Goal: Task Accomplishment & Management: Use online tool/utility

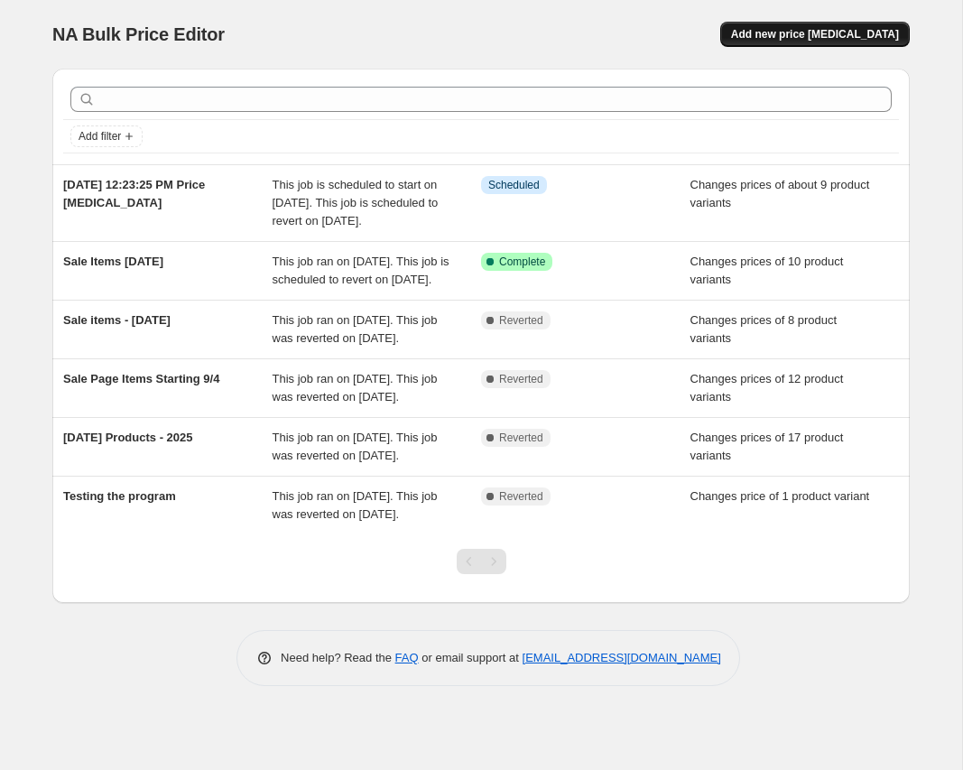
click at [798, 23] on button "Add new price [MEDICAL_DATA]" at bounding box center [814, 34] width 189 height 25
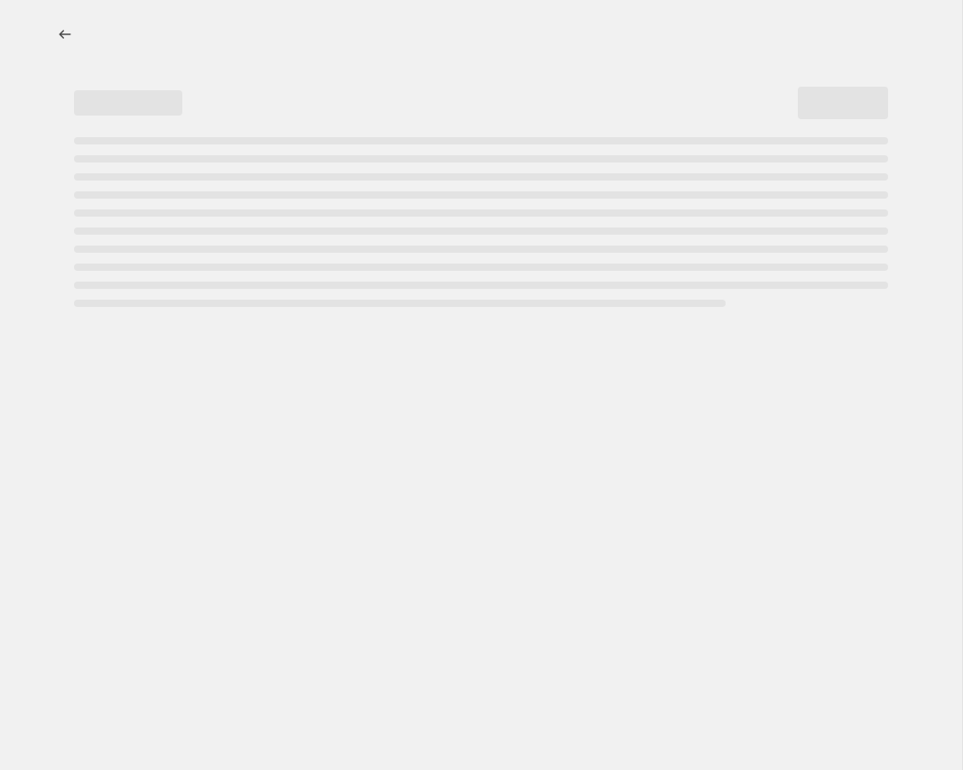
select select "percentage"
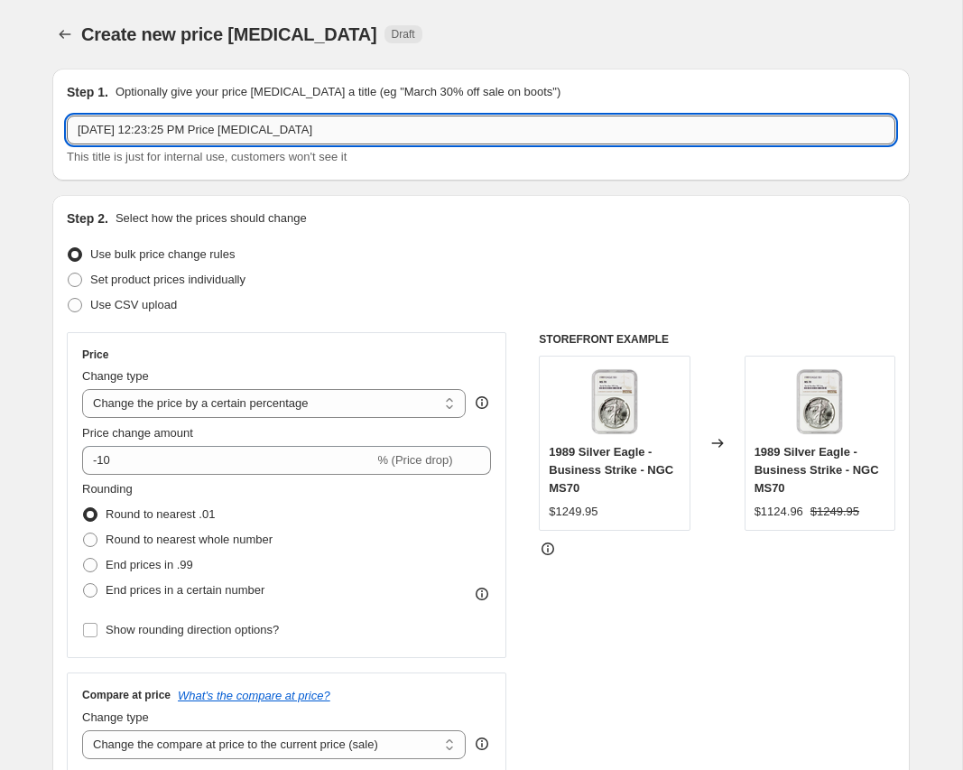
drag, startPoint x: 359, startPoint y: 130, endPoint x: -204, endPoint y: 123, distance: 563.1
click at [67, 123] on input "[DATE] 12:23:25 PM Price [MEDICAL_DATA]" at bounding box center [481, 129] width 828 height 29
click at [337, 138] on input "[DATE] 12:23:25 PM Price [MEDICAL_DATA]" at bounding box center [481, 129] width 828 height 29
drag, startPoint x: 195, startPoint y: 132, endPoint x: -21, endPoint y: 135, distance: 215.7
click at [67, 135] on input "[DATE] 12:23:25 PM Price [MEDICAL_DATA]" at bounding box center [481, 129] width 828 height 29
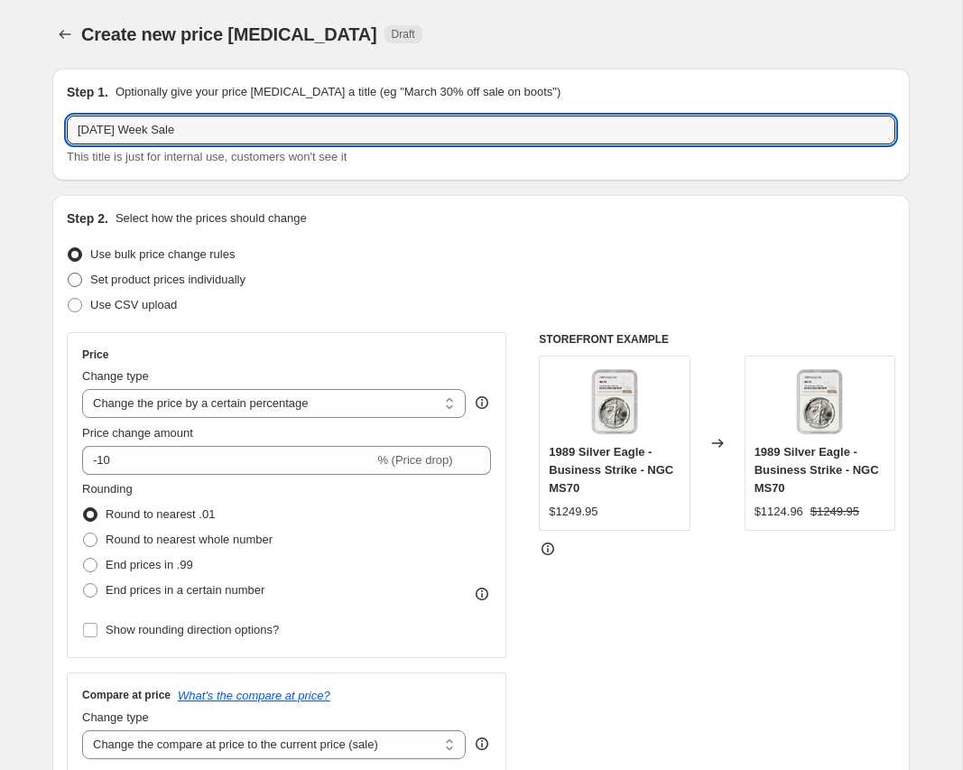
type input "[DATE] Week Sale"
click at [75, 282] on span at bounding box center [75, 279] width 14 height 14
click at [69, 273] on input "Set product prices individually" at bounding box center [68, 272] width 1 height 1
radio input "true"
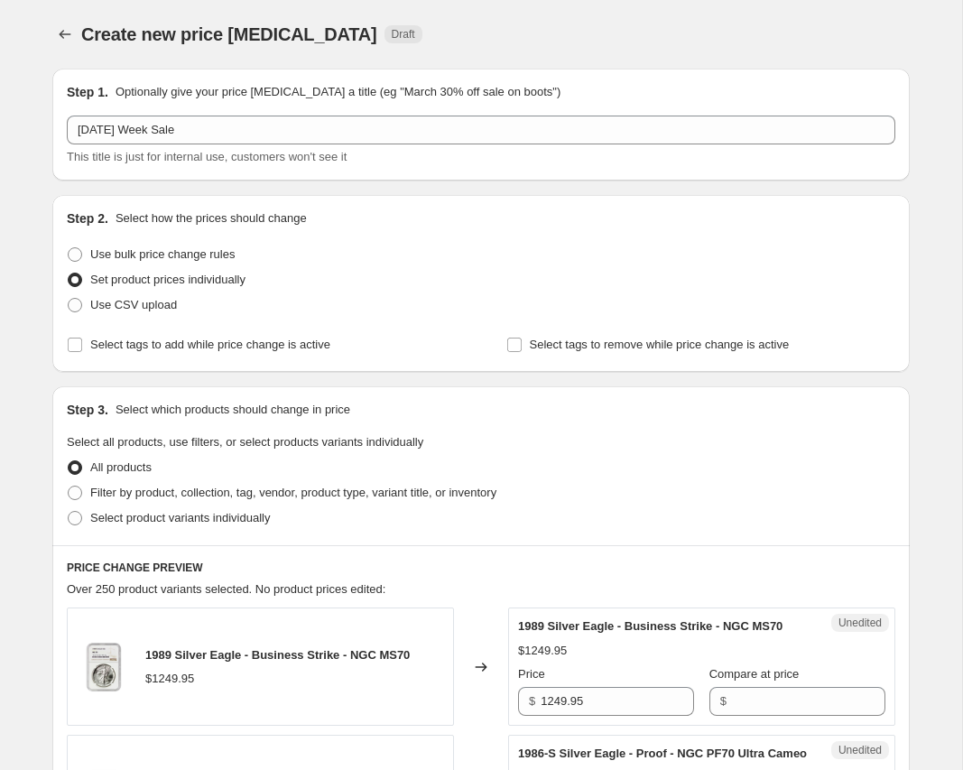
scroll to position [92, 0]
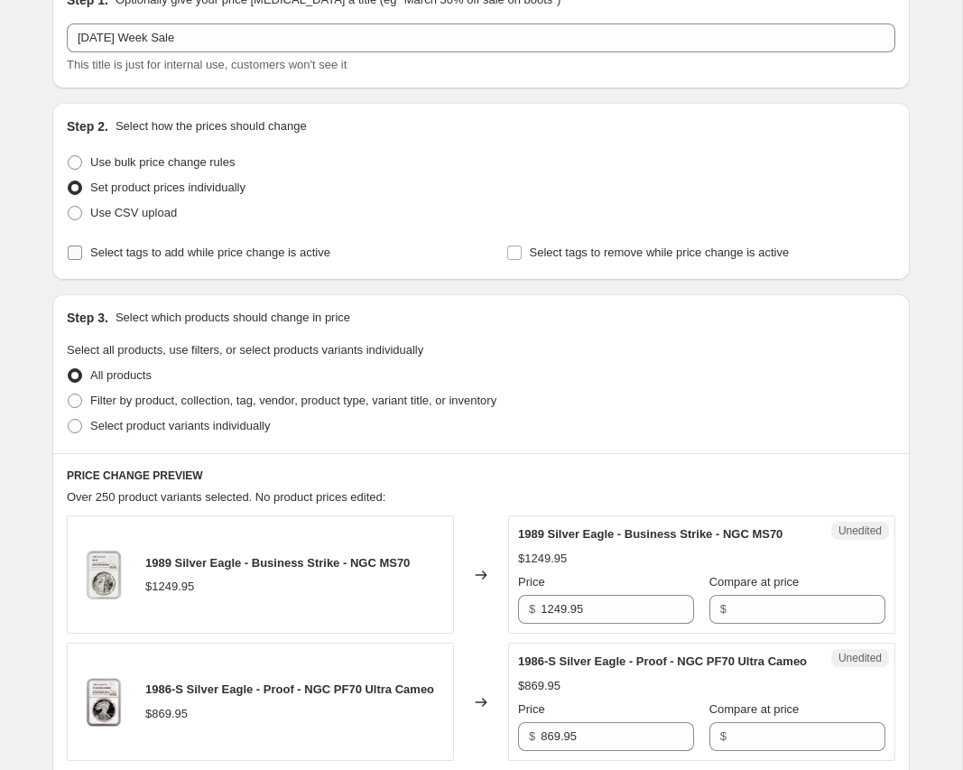
click at [78, 254] on input "Select tags to add while price change is active" at bounding box center [75, 252] width 14 height 14
checkbox input "true"
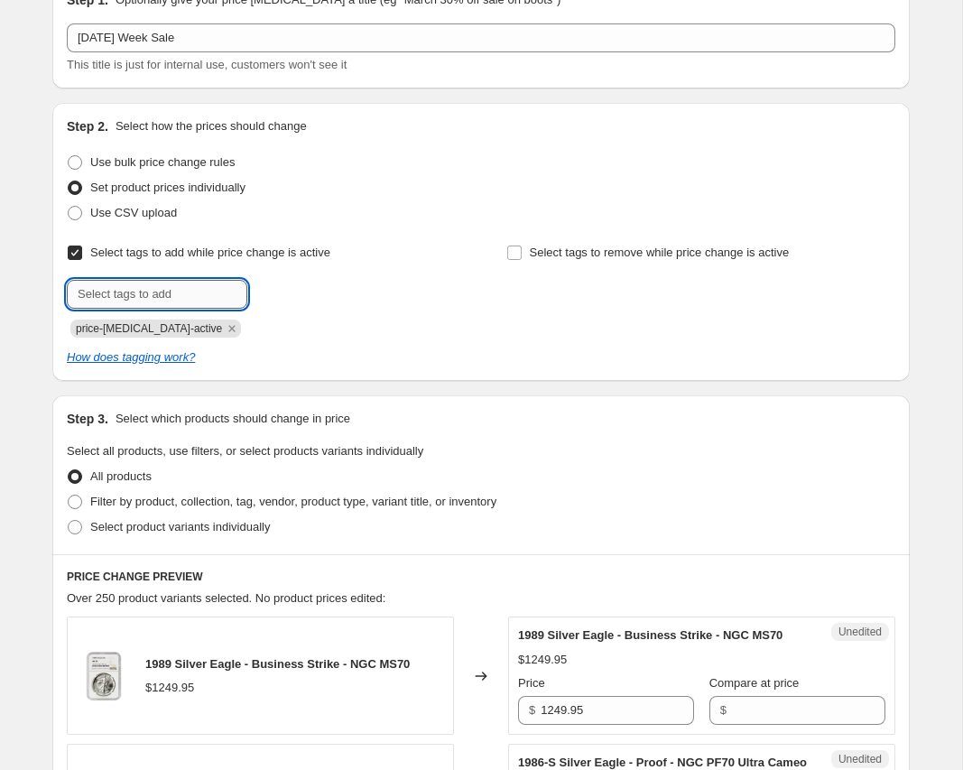
click at [203, 297] on input "text" at bounding box center [157, 294] width 180 height 29
type input "O"
type input "on Sale"
click at [310, 286] on span "Add on Sale" at bounding box center [294, 292] width 62 height 14
click at [293, 330] on icon "Remove on Sale" at bounding box center [296, 328] width 6 height 6
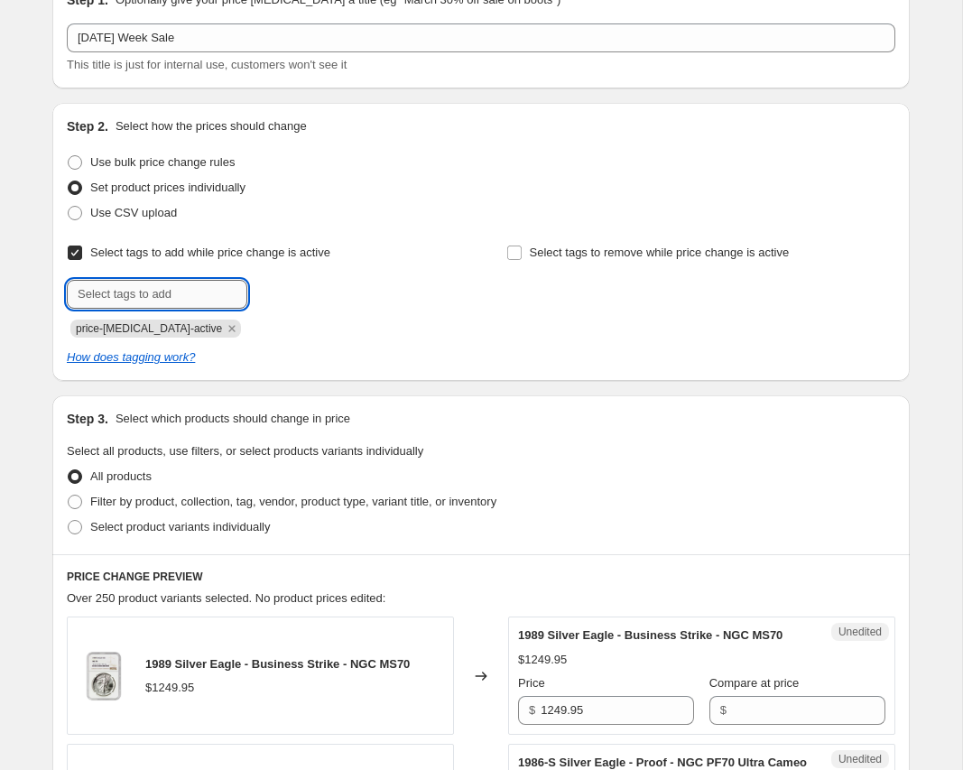
click at [106, 296] on input "text" at bounding box center [157, 294] width 180 height 29
type input "on sale"
click at [283, 291] on b "Add" at bounding box center [273, 292] width 21 height 13
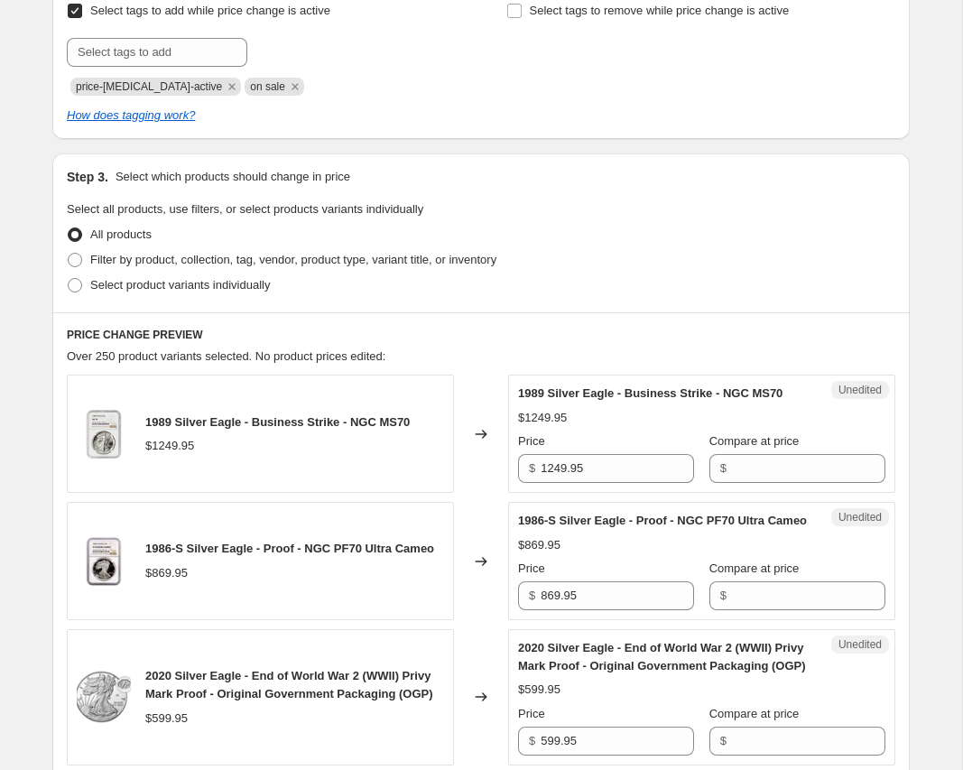
scroll to position [368, 0]
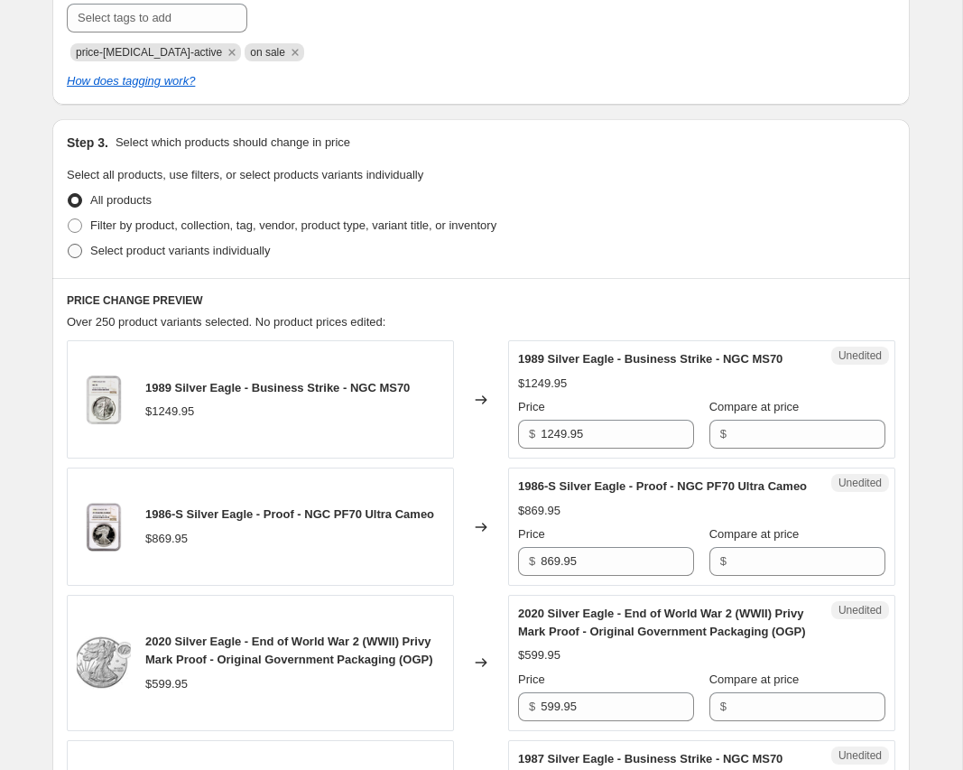
click at [72, 254] on span at bounding box center [75, 251] width 14 height 14
click at [69, 245] on input "Select product variants individually" at bounding box center [68, 244] width 1 height 1
radio input "true"
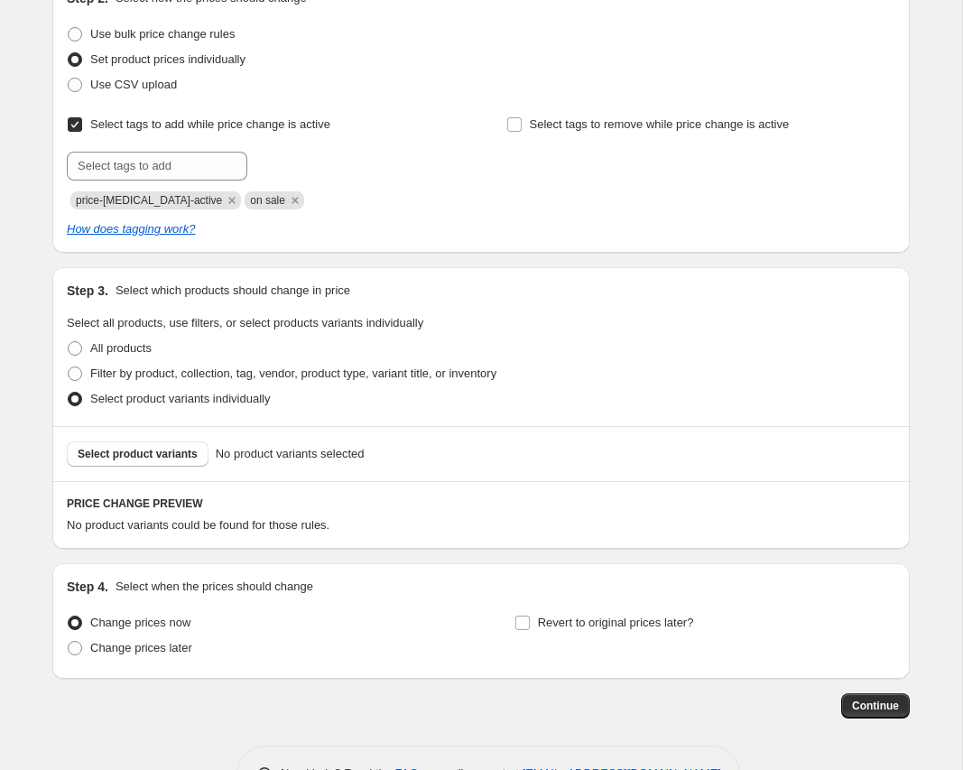
scroll to position [187, 0]
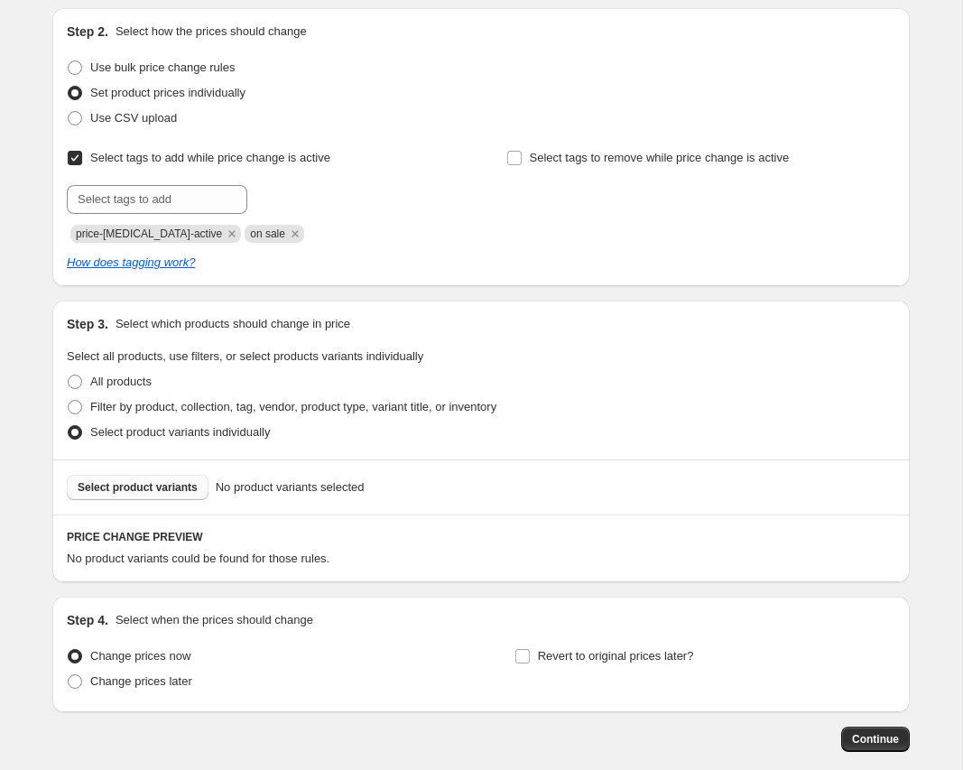
click at [143, 484] on span "Select product variants" at bounding box center [138, 487] width 120 height 14
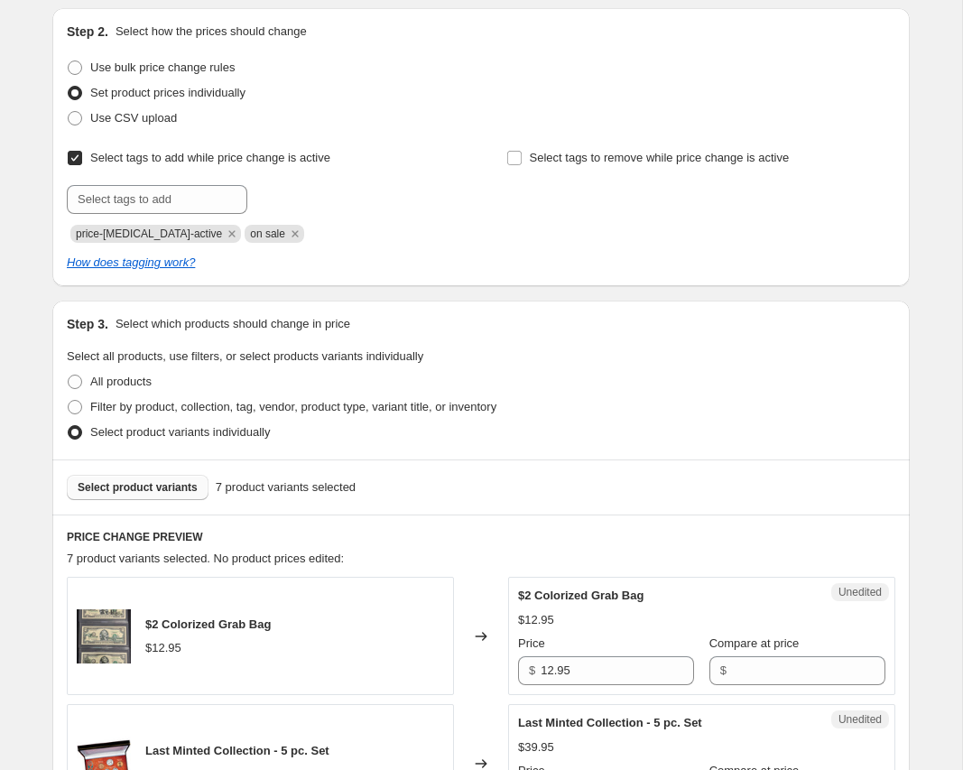
scroll to position [279, 0]
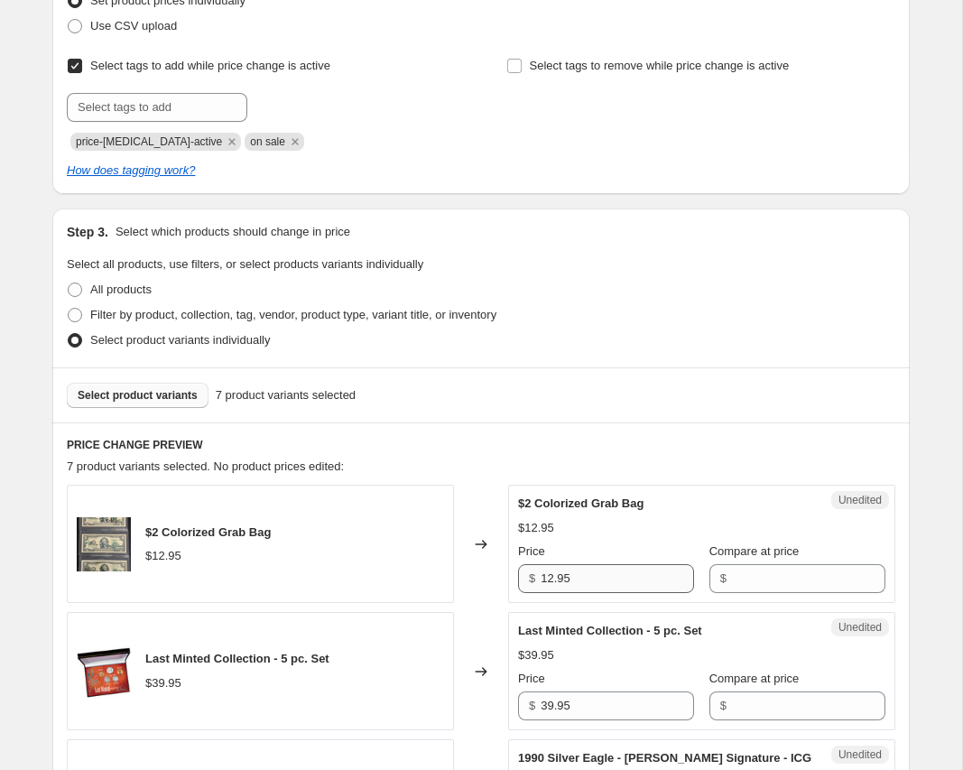
drag, startPoint x: 586, startPoint y: 577, endPoint x: 490, endPoint y: 578, distance: 95.6
click at [540, 578] on input "12.95" at bounding box center [616, 578] width 153 height 29
click at [582, 575] on input "12.95" at bounding box center [616, 578] width 153 height 29
drag, startPoint x: 582, startPoint y: 575, endPoint x: 474, endPoint y: 571, distance: 108.3
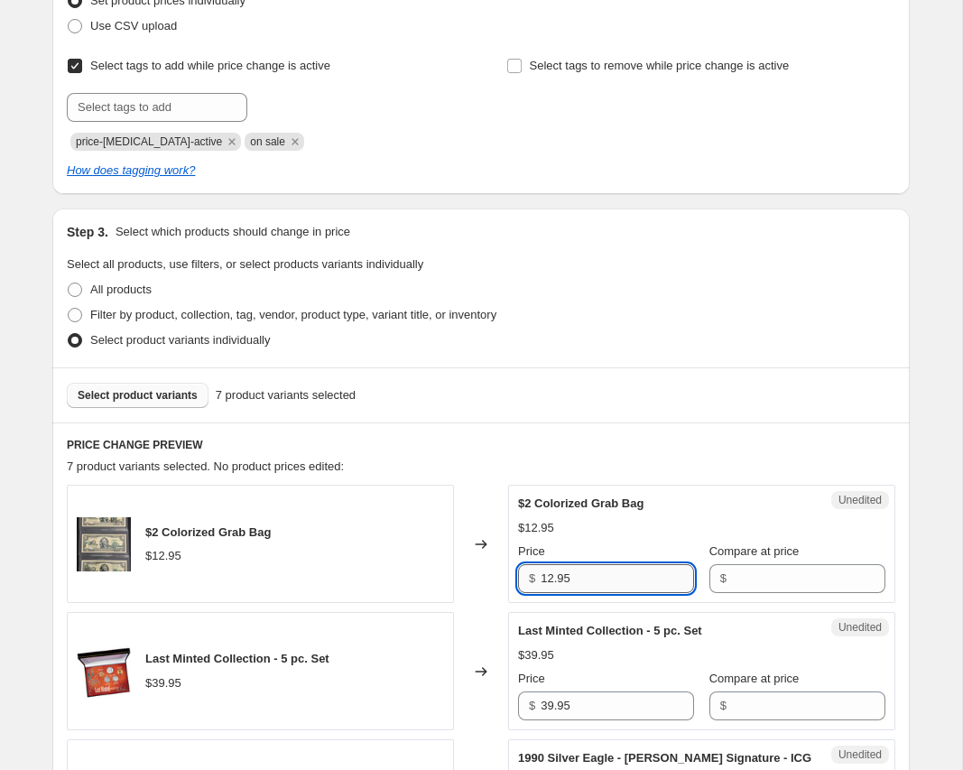
click at [540, 571] on input "12.95" at bounding box center [616, 578] width 153 height 29
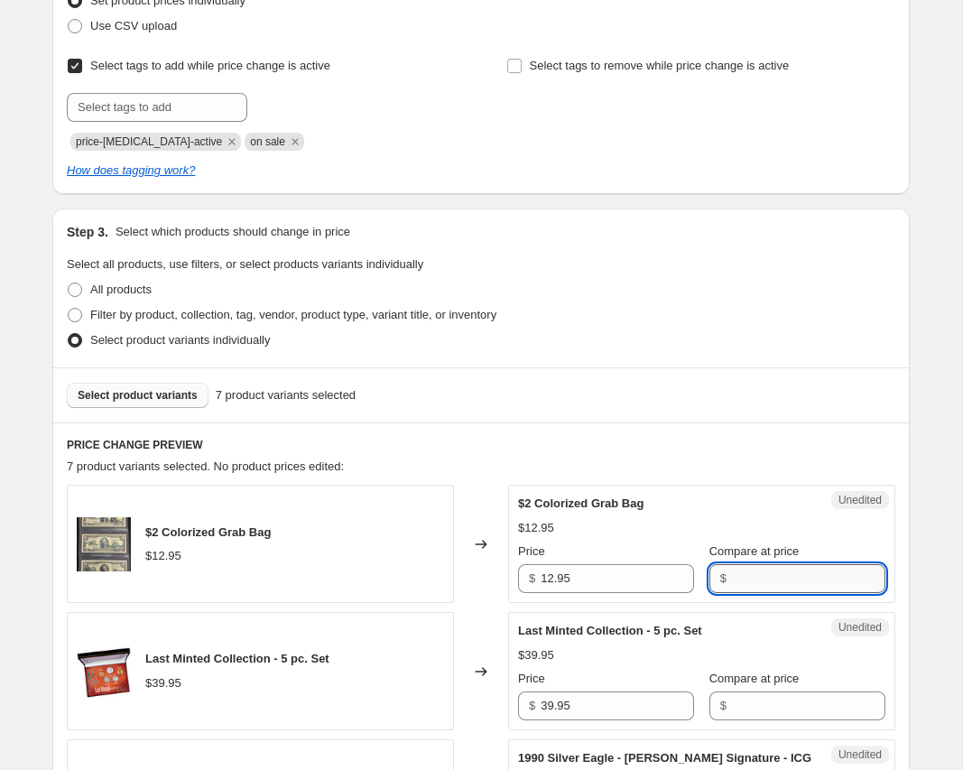
click at [752, 571] on input "Compare at price" at bounding box center [808, 578] width 153 height 29
paste input "12.95"
type input "12.95"
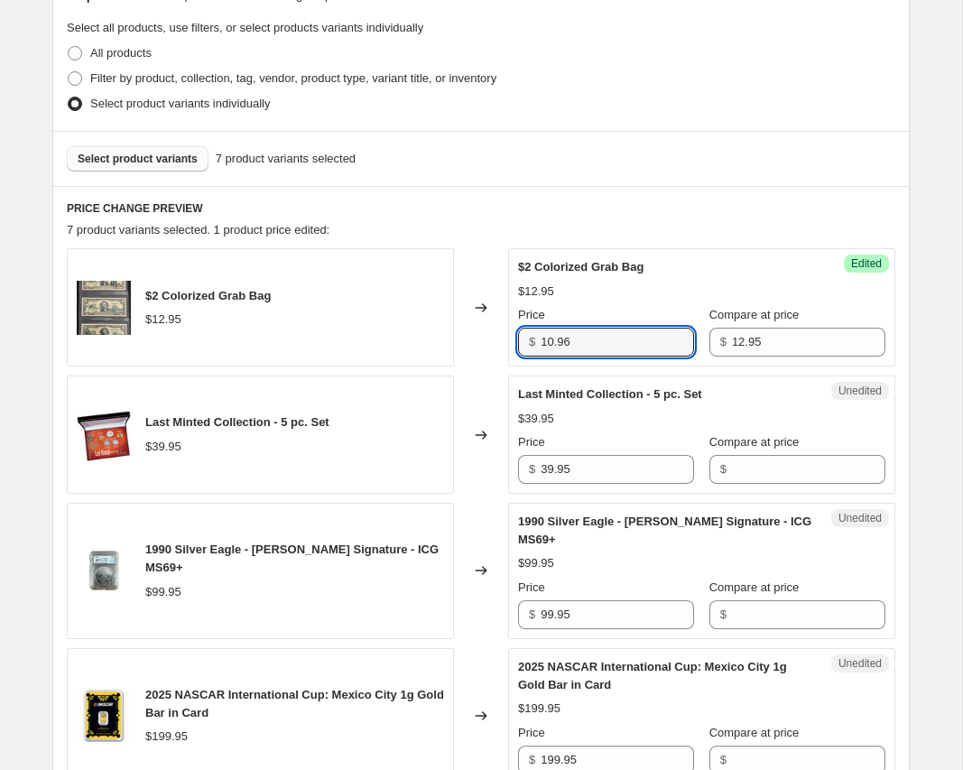
scroll to position [555, 0]
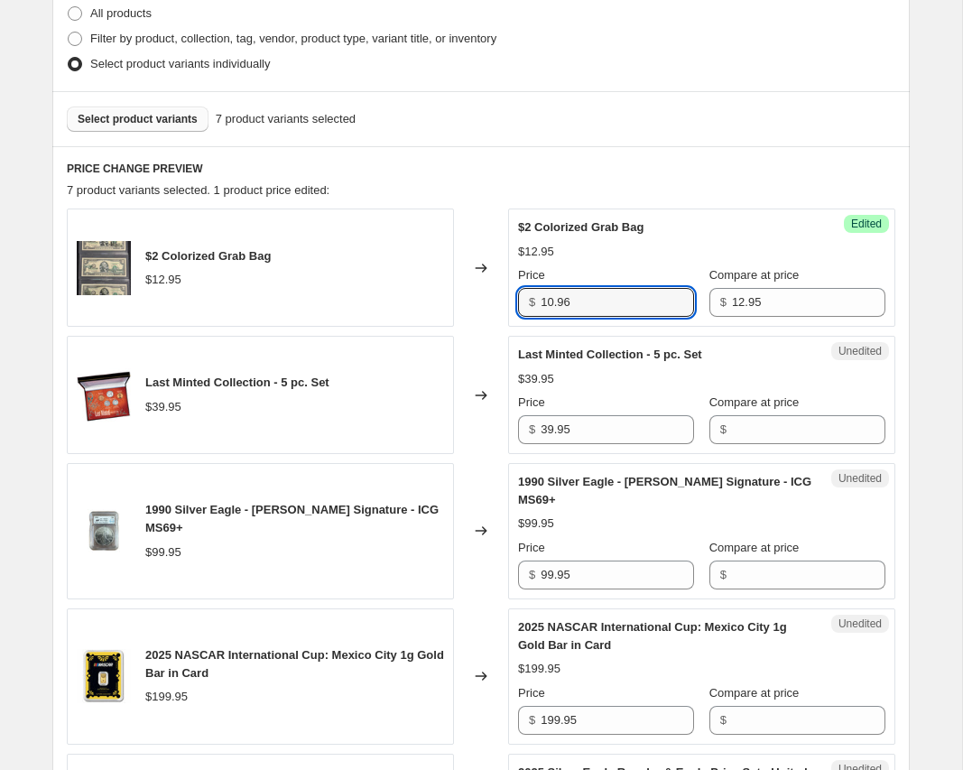
type input "10.96"
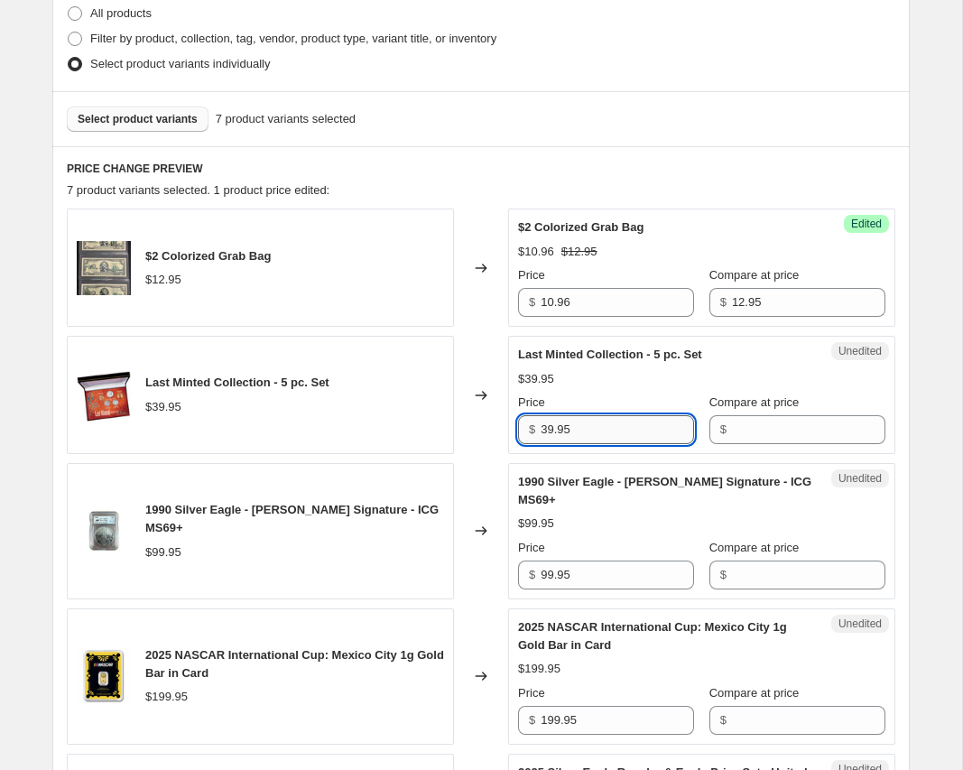
click at [604, 423] on input "39.95" at bounding box center [616, 429] width 153 height 29
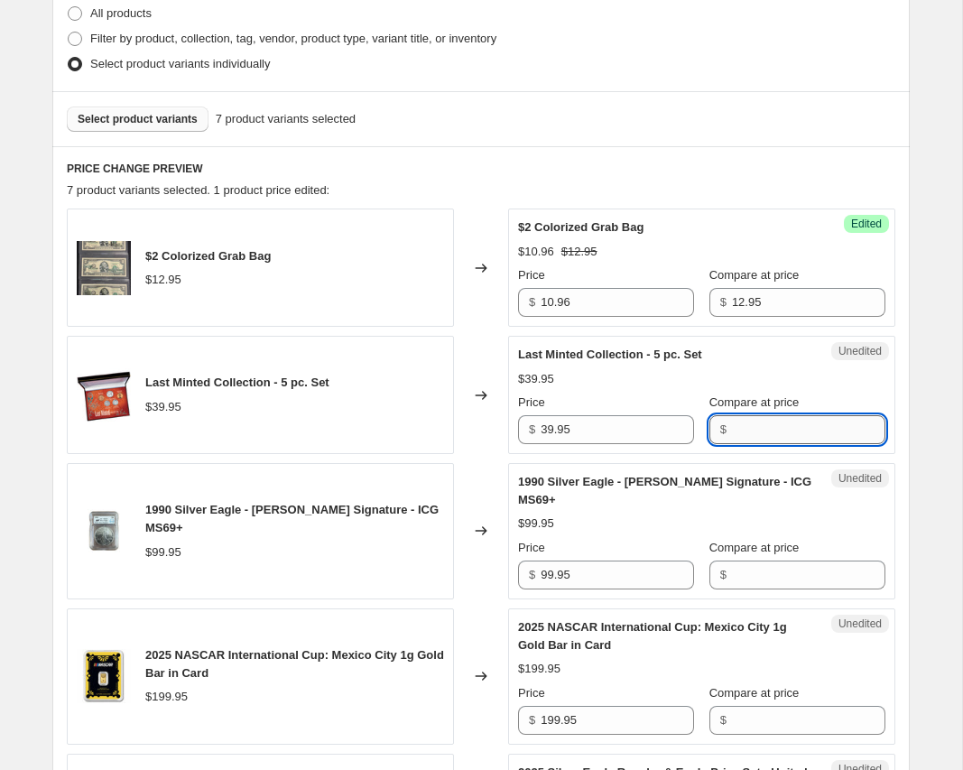
click at [794, 433] on input "Compare at price" at bounding box center [808, 429] width 153 height 29
paste input "39.95"
type input "39.95"
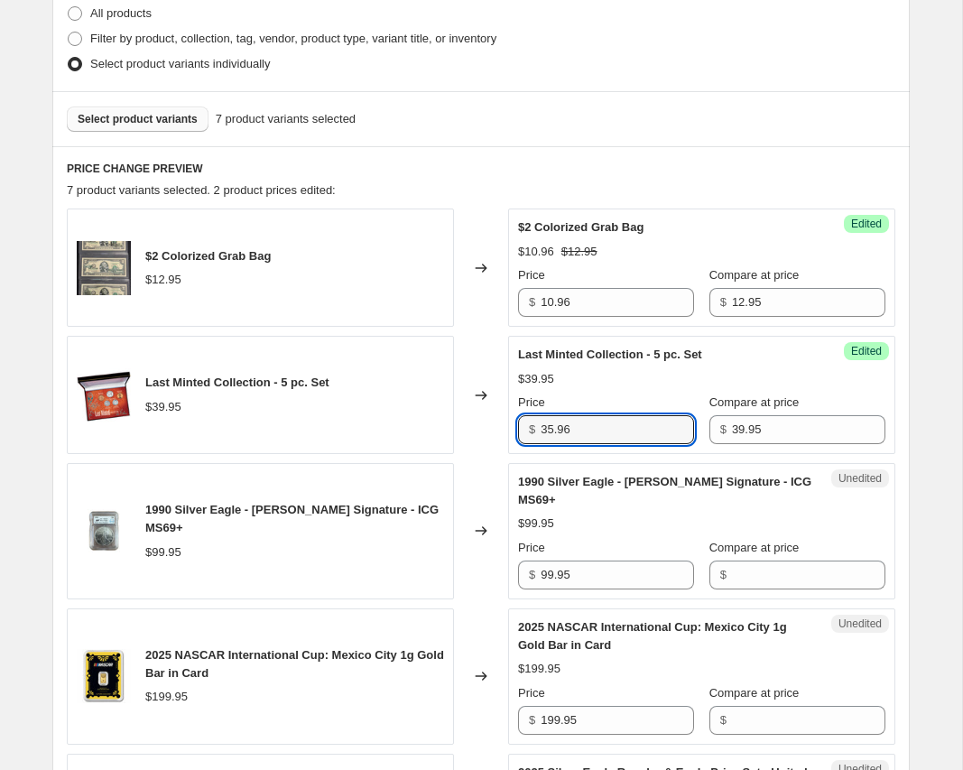
type input "35.96"
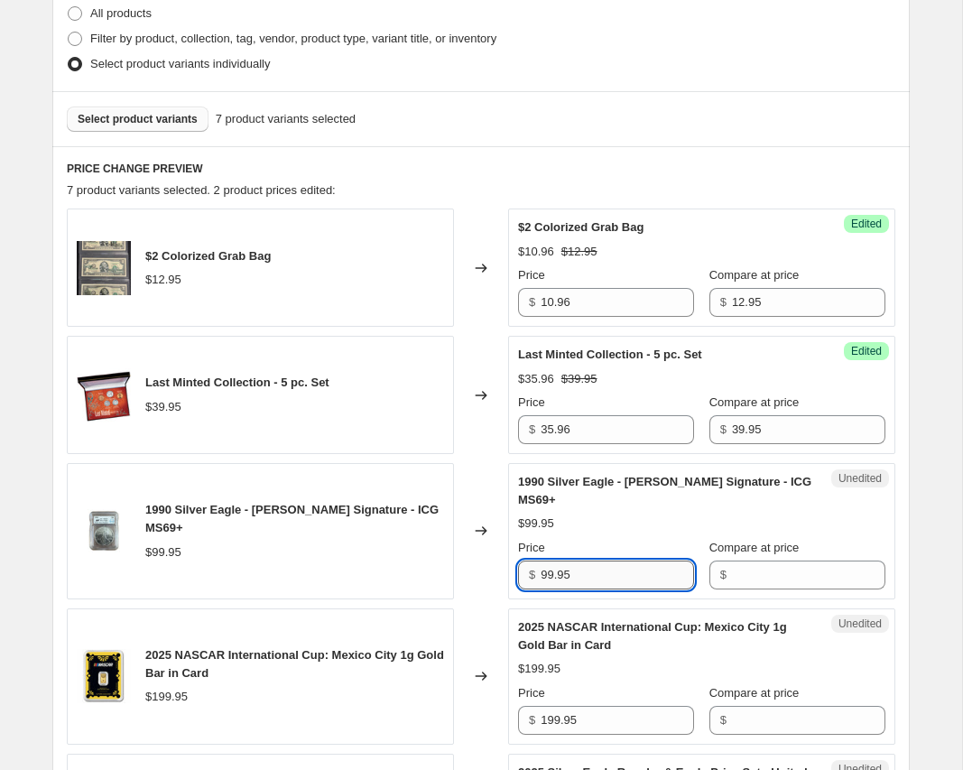
drag, startPoint x: 638, startPoint y: 574, endPoint x: 492, endPoint y: 573, distance: 146.2
click at [540, 573] on input "99.95" at bounding box center [616, 574] width 153 height 29
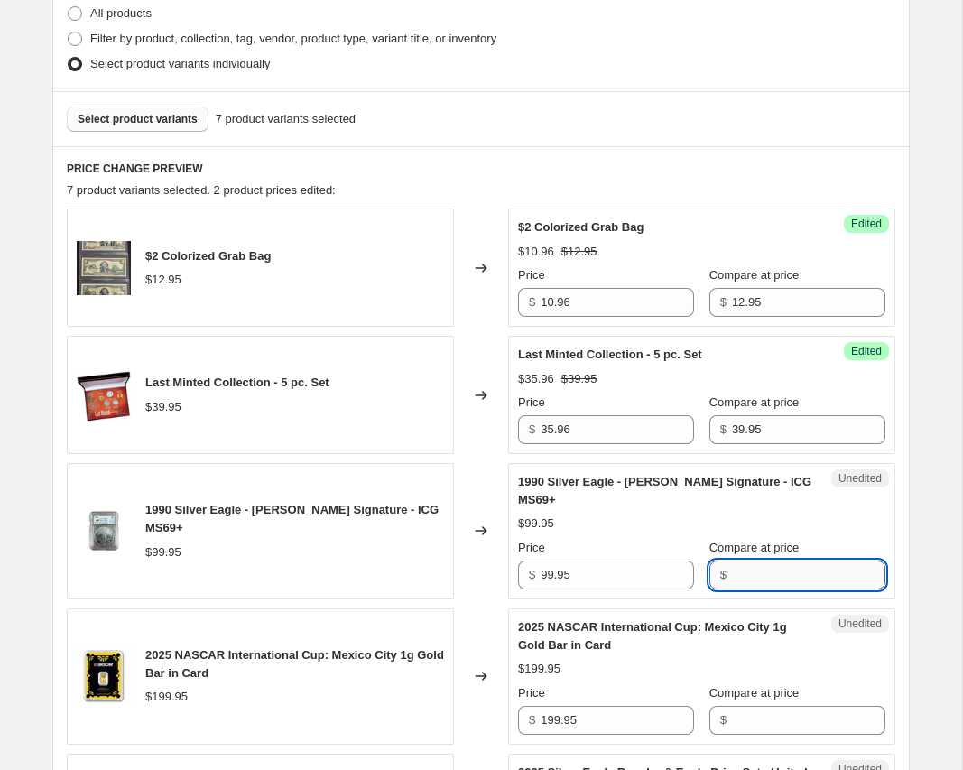
click at [804, 571] on input "Compare at price" at bounding box center [808, 574] width 153 height 29
paste input "99.95"
type input "99.95"
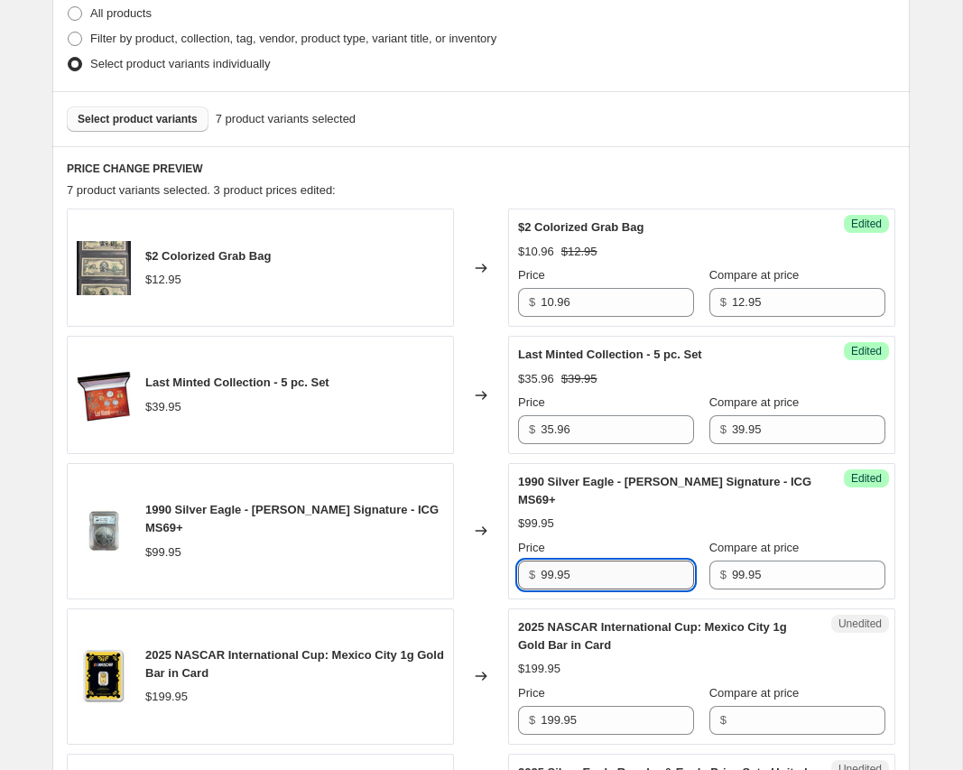
drag, startPoint x: 579, startPoint y: 579, endPoint x: 512, endPoint y: 574, distance: 67.9
click at [540, 574] on input "99.95" at bounding box center [616, 574] width 153 height 29
type input "84.96"
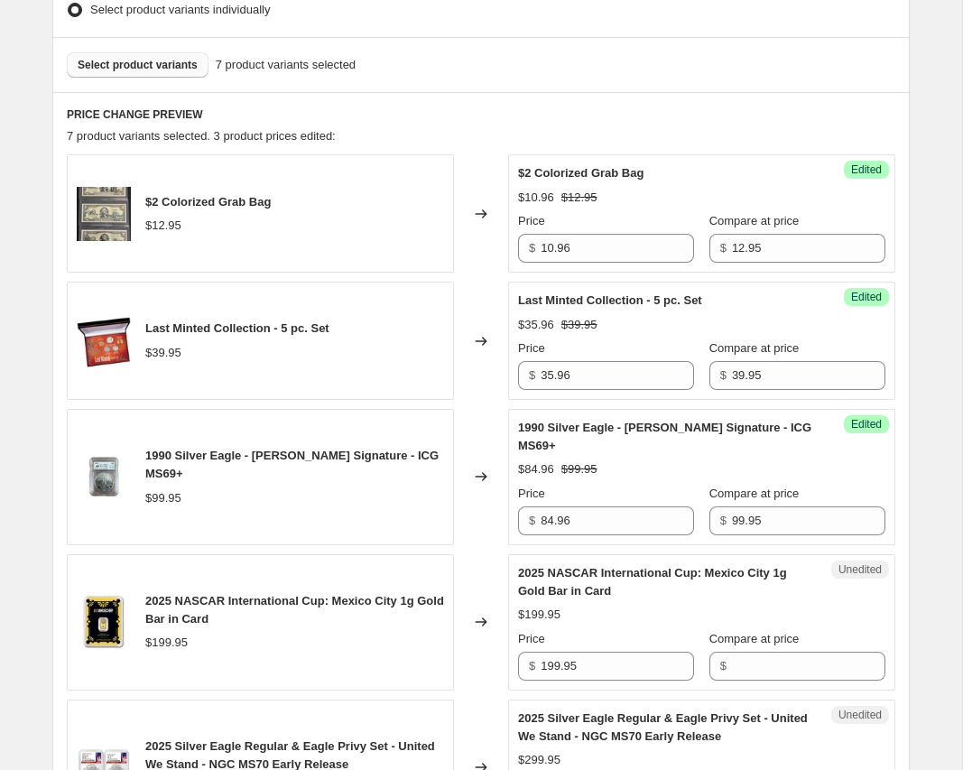
scroll to position [647, 0]
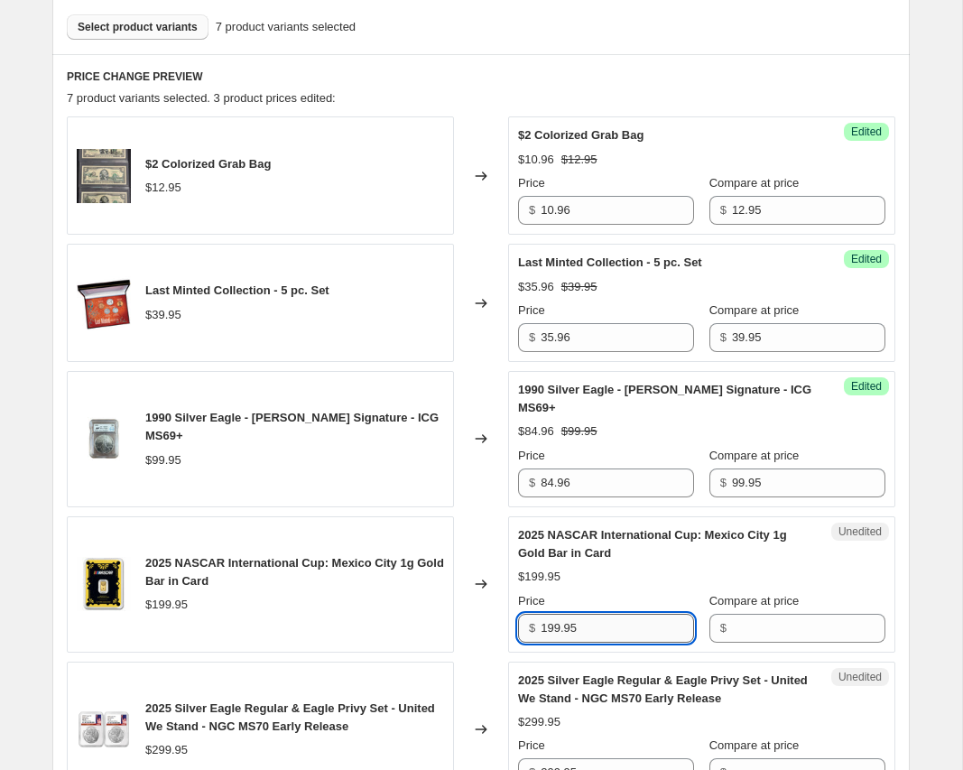
drag, startPoint x: 589, startPoint y: 634, endPoint x: 442, endPoint y: 632, distance: 147.1
click at [540, 632] on input "199.95" at bounding box center [616, 628] width 153 height 29
click at [768, 620] on input "Compare at price" at bounding box center [808, 628] width 153 height 29
paste input "199.95"
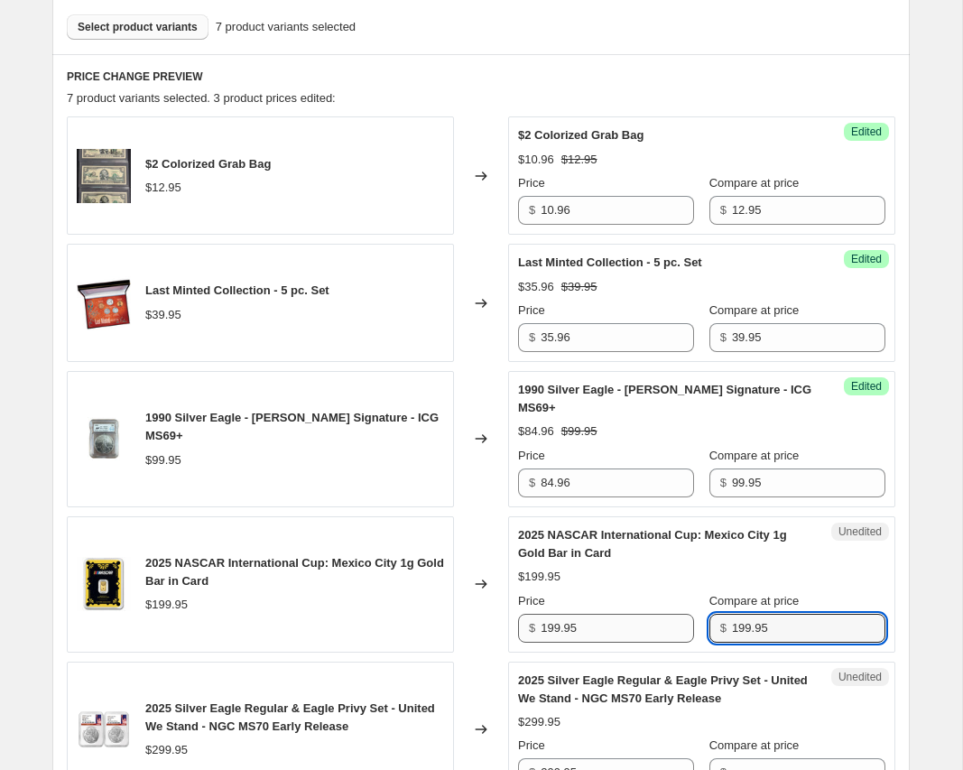
type input "199.95"
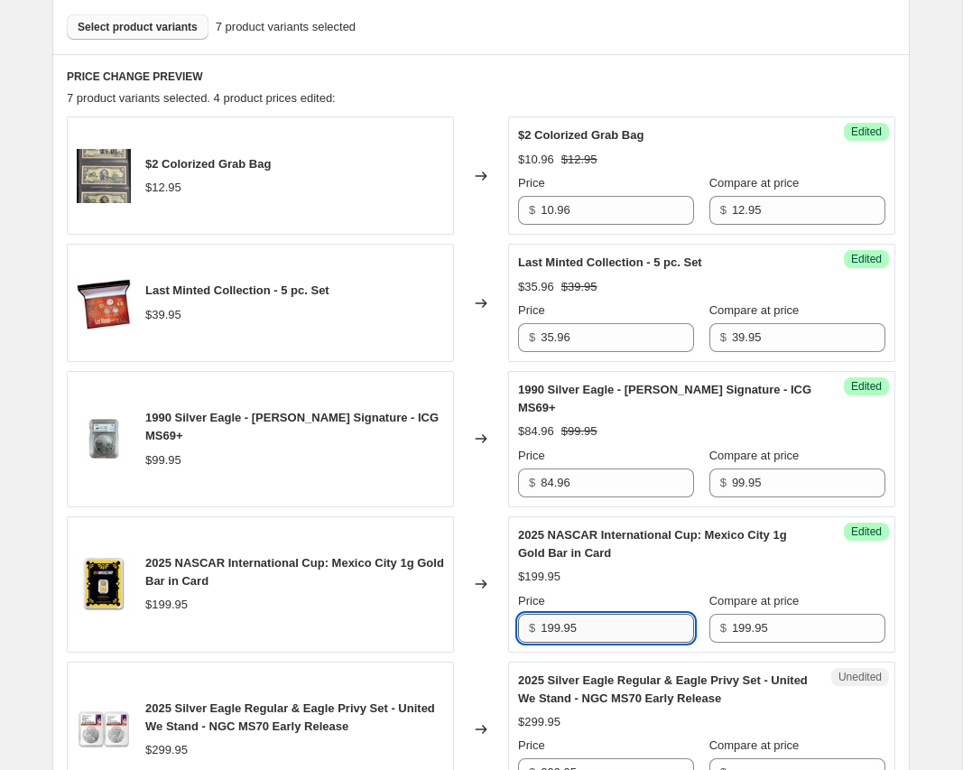
drag, startPoint x: 611, startPoint y: 623, endPoint x: 503, endPoint y: 612, distance: 108.8
click at [540, 614] on input "199.95" at bounding box center [616, 628] width 153 height 29
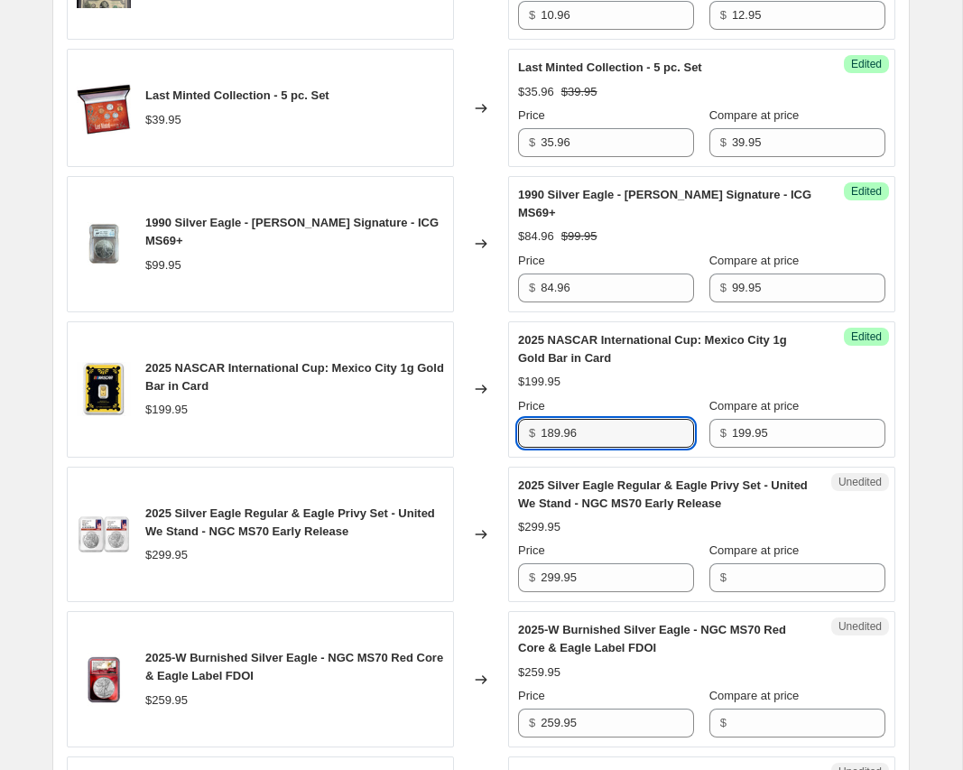
scroll to position [1015, 0]
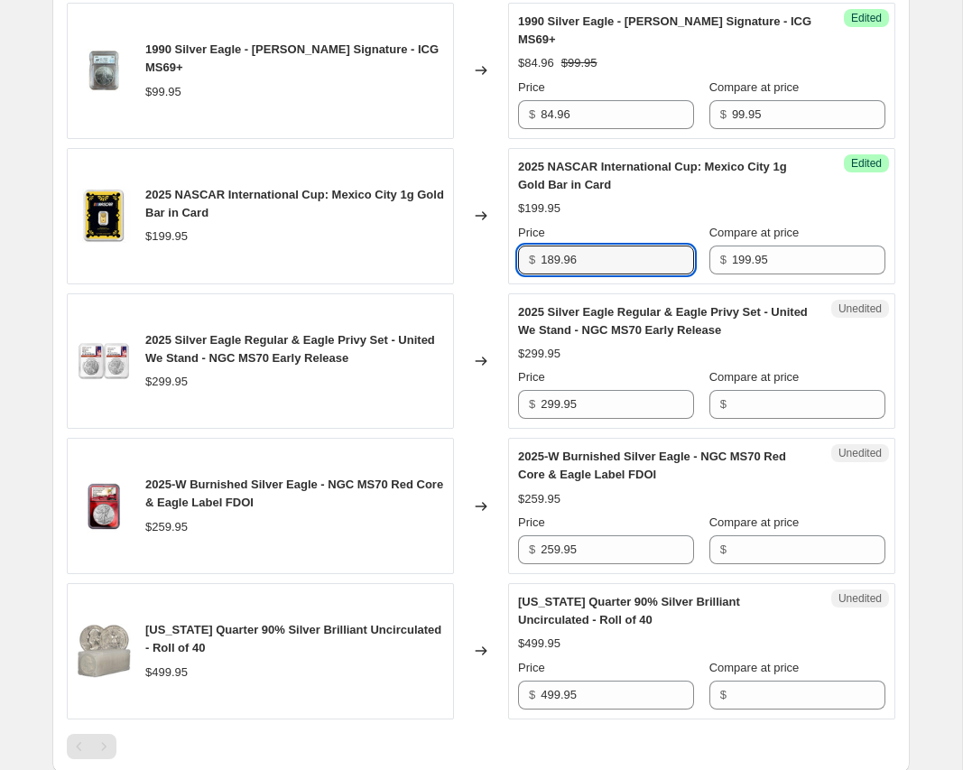
type input "189.96"
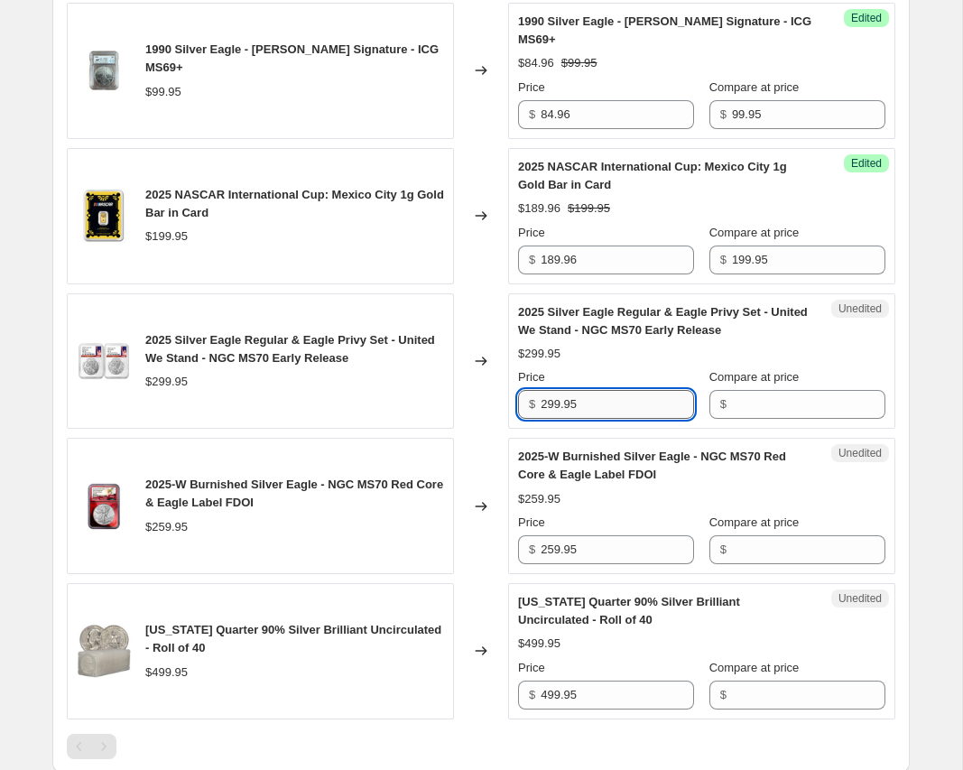
drag, startPoint x: 613, startPoint y: 404, endPoint x: 486, endPoint y: 401, distance: 126.4
click at [540, 401] on input "299.95" at bounding box center [616, 404] width 153 height 29
click at [811, 411] on input "Compare at price" at bounding box center [808, 404] width 153 height 29
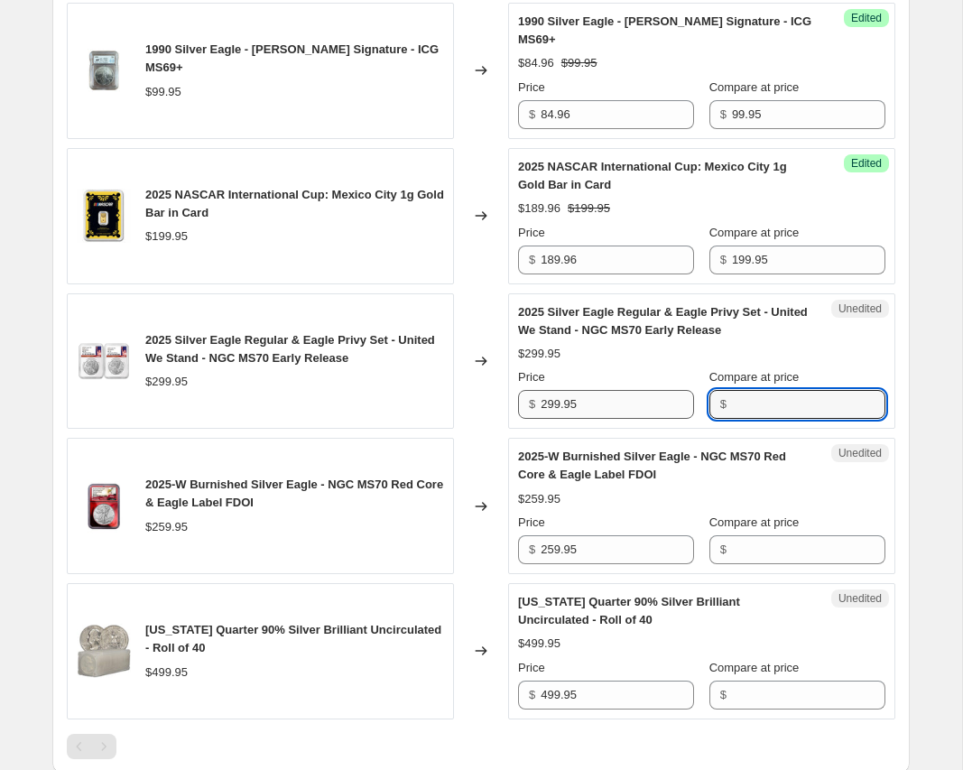
paste input "299.95"
type input "299.95"
click at [577, 407] on input "299.95" at bounding box center [616, 404] width 153 height 29
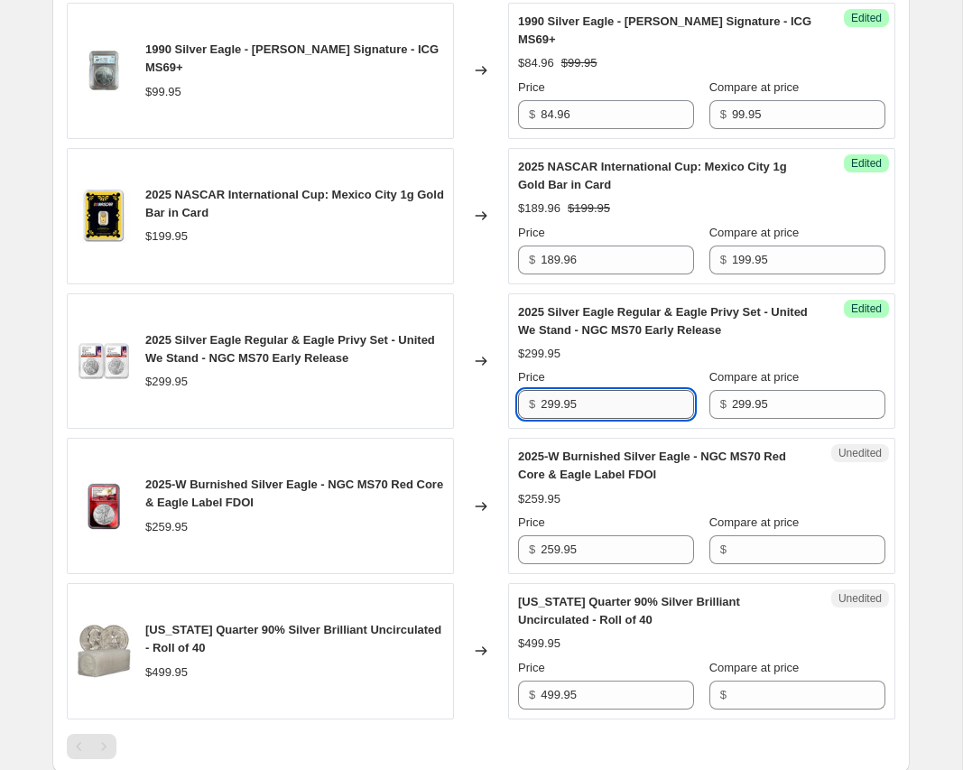
click at [577, 407] on input "299.95" at bounding box center [616, 404] width 153 height 29
click at [577, 406] on input "299.95" at bounding box center [616, 404] width 153 height 29
type input "284.96"
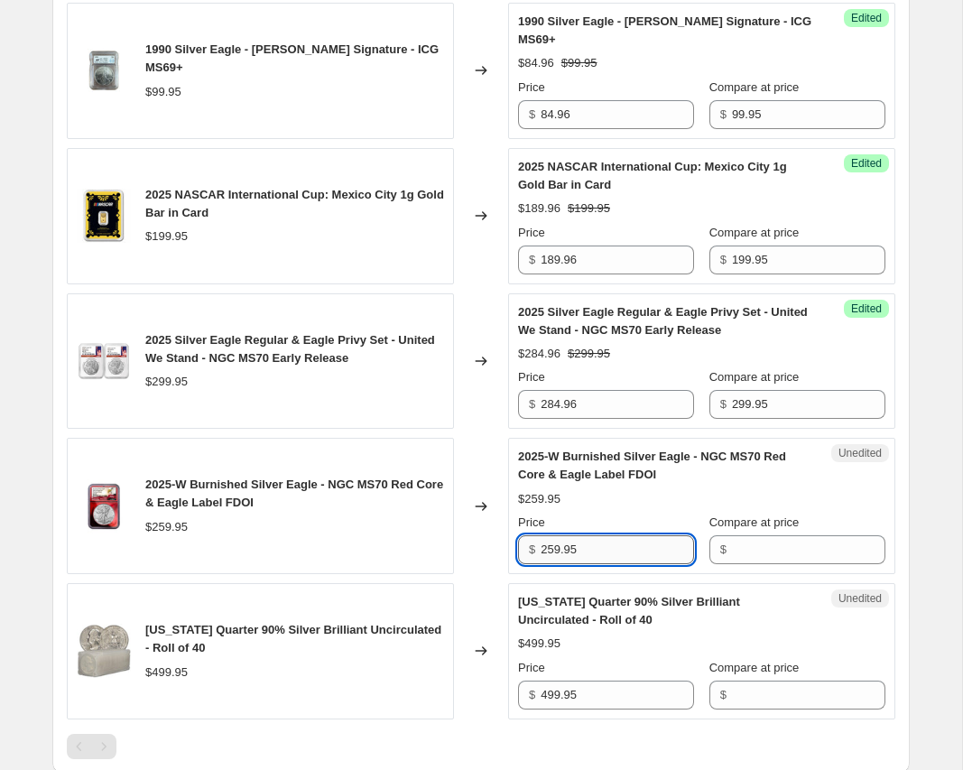
click at [610, 552] on input "259.95" at bounding box center [616, 549] width 153 height 29
drag, startPoint x: 601, startPoint y: 552, endPoint x: 475, endPoint y: 548, distance: 126.4
click at [540, 548] on input "259.95" at bounding box center [616, 549] width 153 height 29
click at [761, 543] on input "Compare at price" at bounding box center [808, 549] width 153 height 29
paste input "259.95"
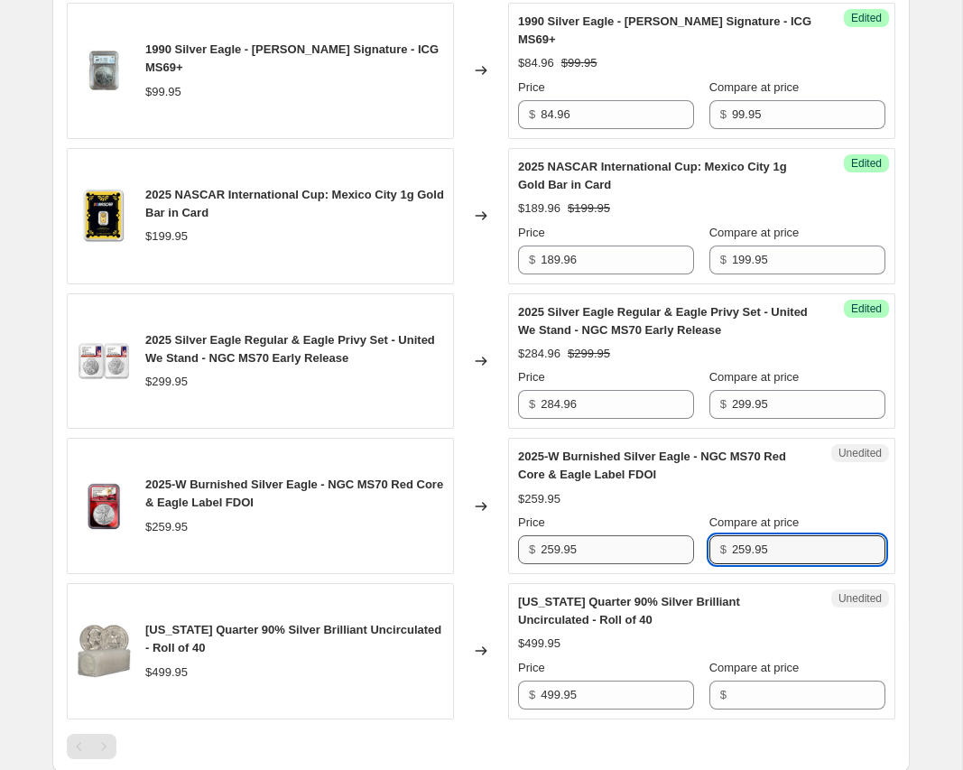
type input "259.95"
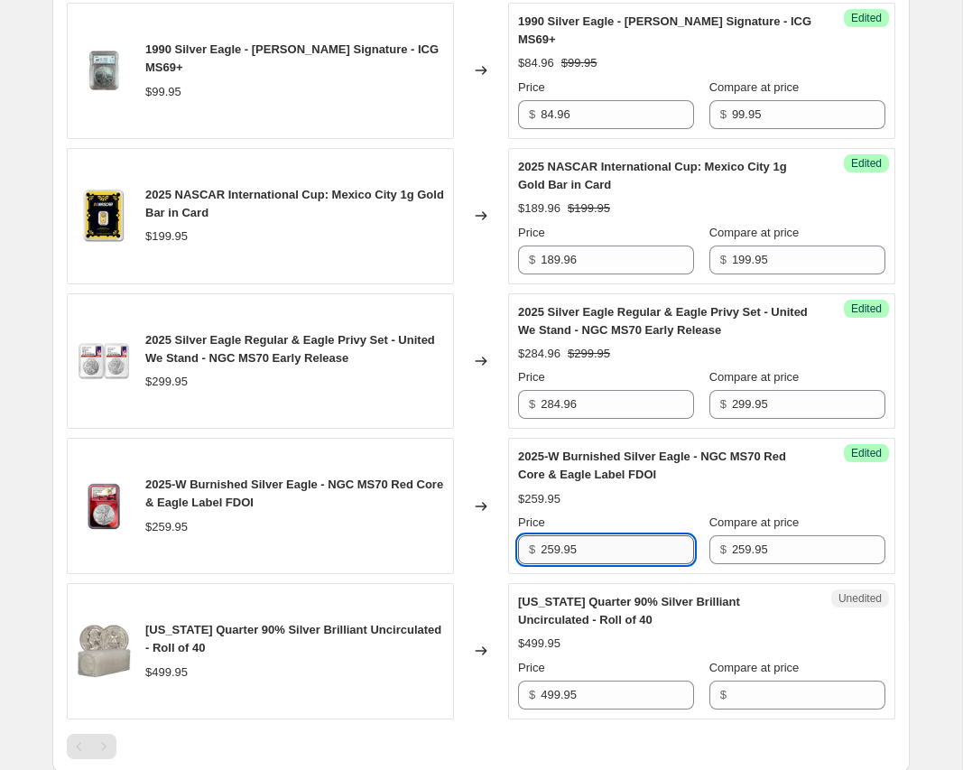
drag, startPoint x: 573, startPoint y: 544, endPoint x: 475, endPoint y: 544, distance: 97.4
click at [540, 544] on input "259.95" at bounding box center [616, 549] width 153 height 29
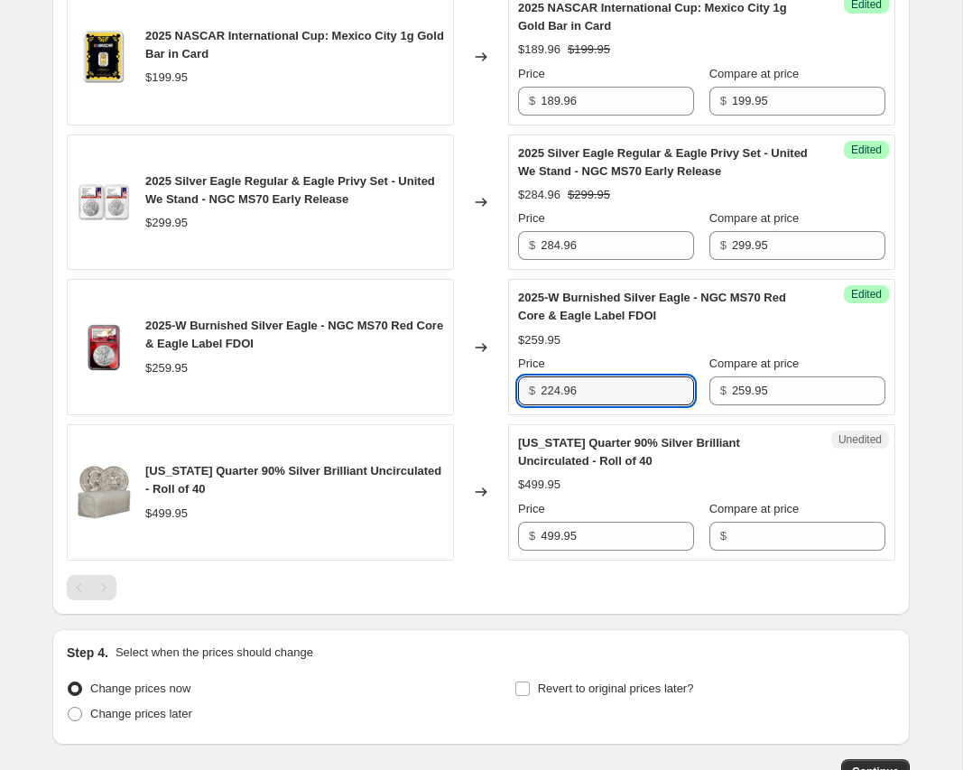
scroll to position [1199, 0]
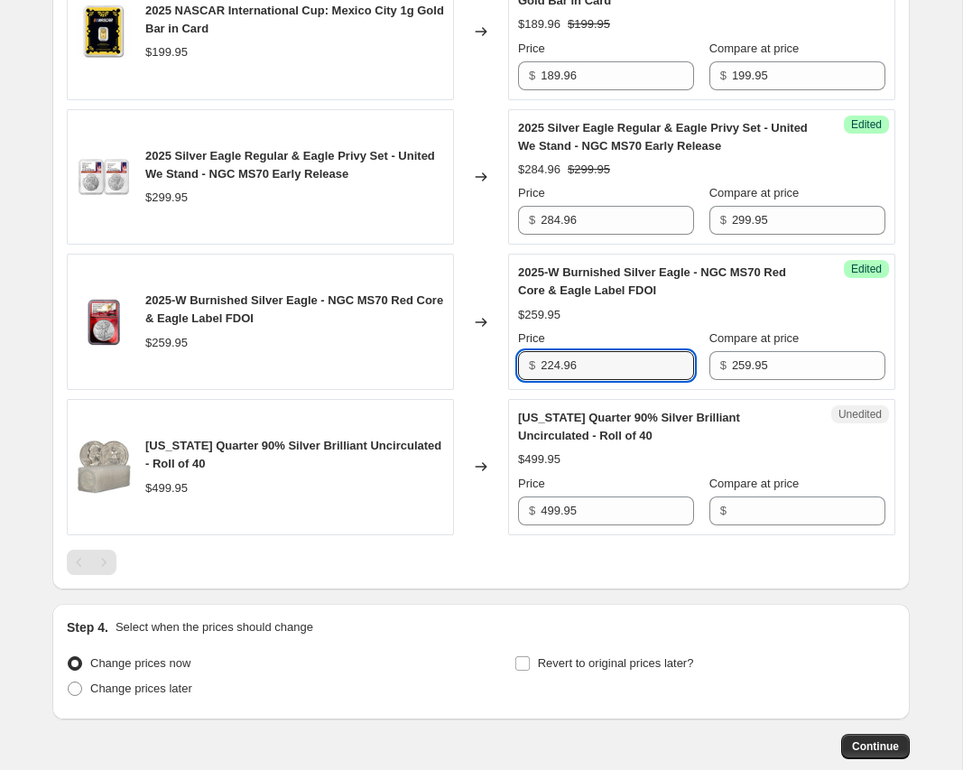
type input "224.96"
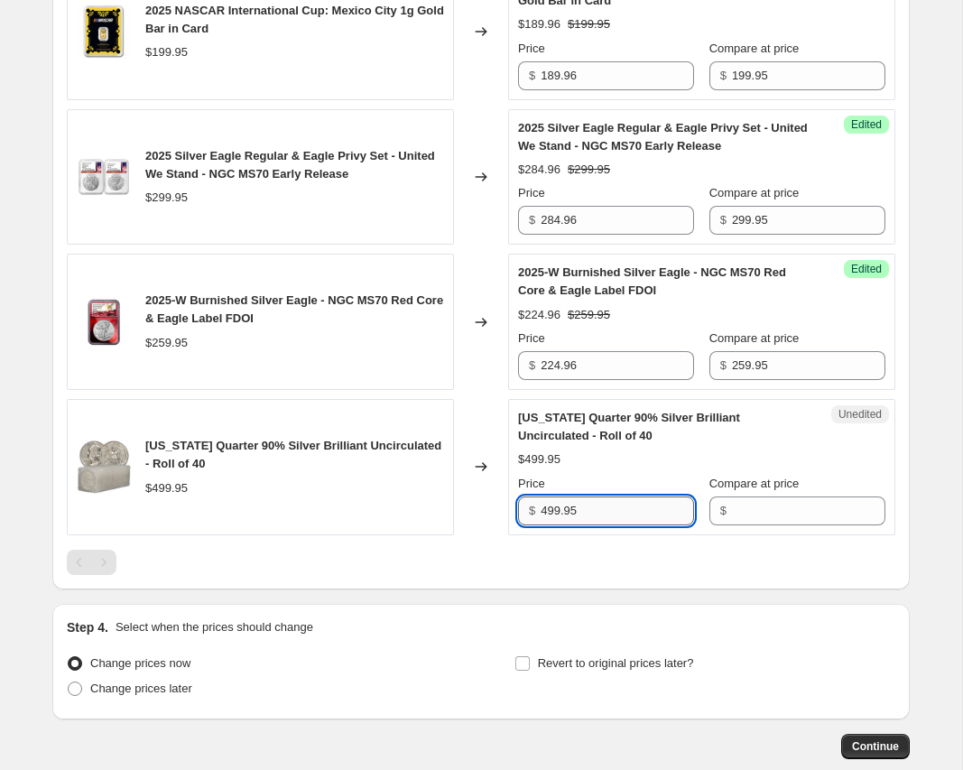
drag, startPoint x: 610, startPoint y: 515, endPoint x: 453, endPoint y: 512, distance: 157.0
click at [540, 512] on input "499.95" at bounding box center [616, 510] width 153 height 29
click at [757, 509] on input "Compare at price" at bounding box center [808, 510] width 153 height 29
paste input "499.95"
type input "499.95"
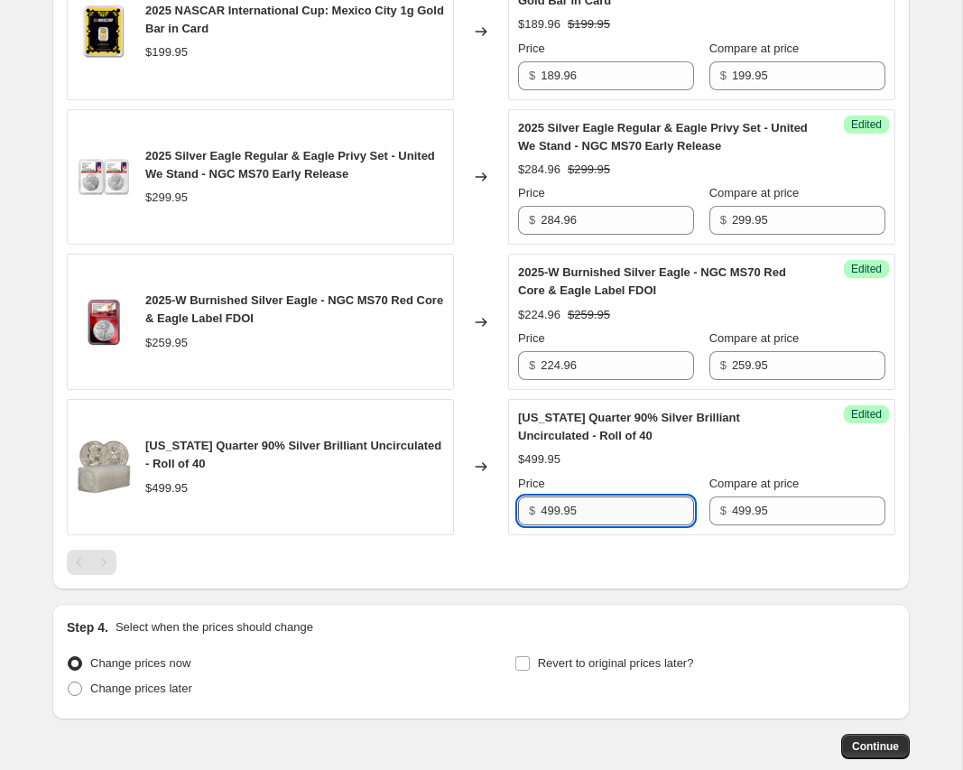
drag, startPoint x: 625, startPoint y: 507, endPoint x: 453, endPoint y: 511, distance: 172.4
click at [540, 511] on input "499.95" at bounding box center [616, 510] width 153 height 29
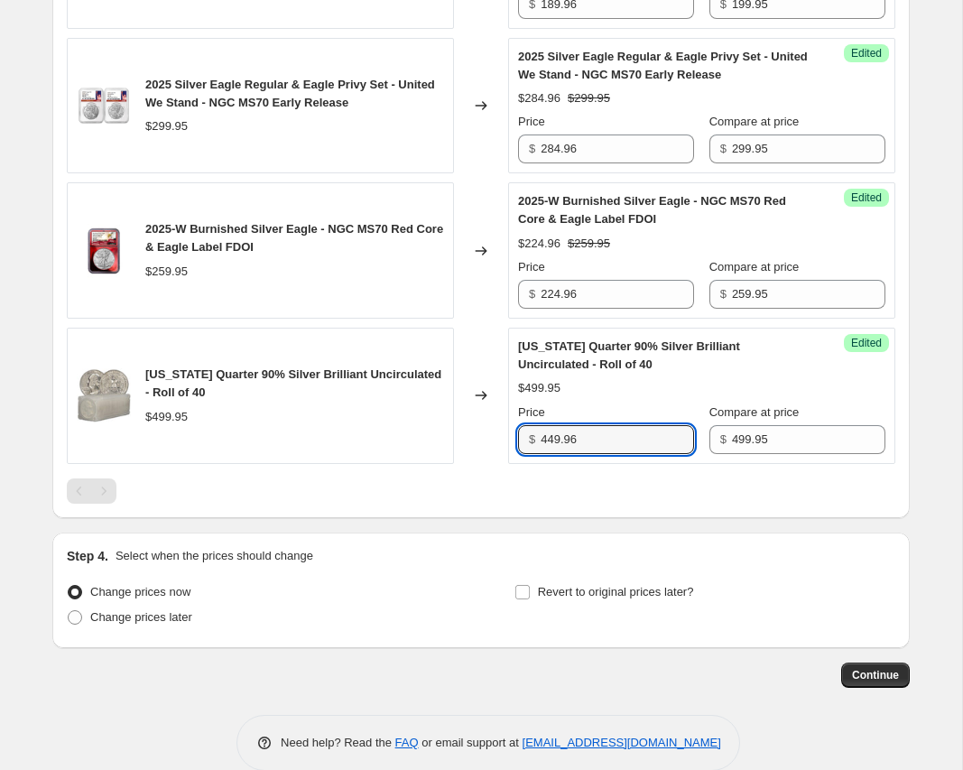
scroll to position [1298, 0]
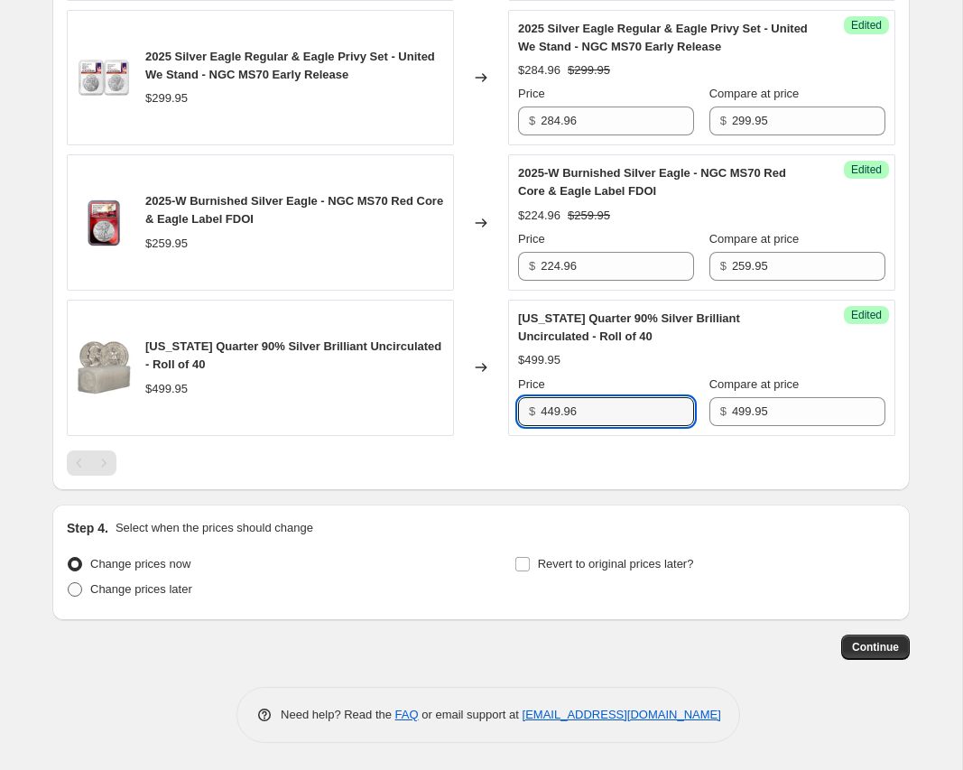
type input "449.96"
click at [78, 589] on span at bounding box center [75, 589] width 14 height 14
click at [69, 583] on input "Change prices later" at bounding box center [68, 582] width 1 height 1
radio input "true"
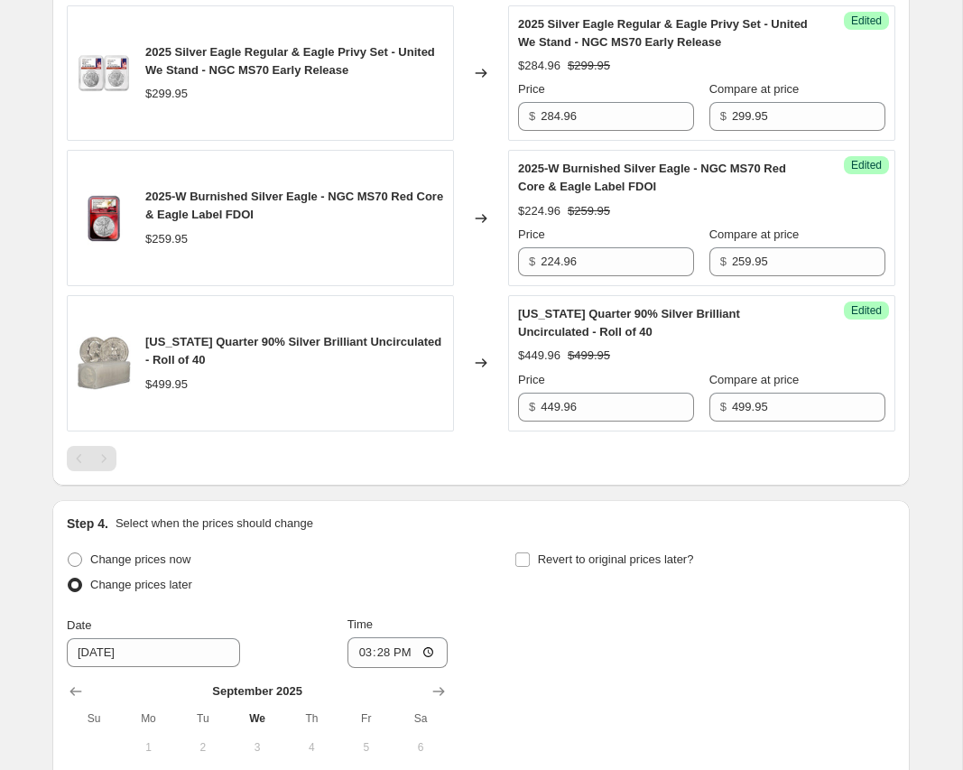
scroll to position [1574, 0]
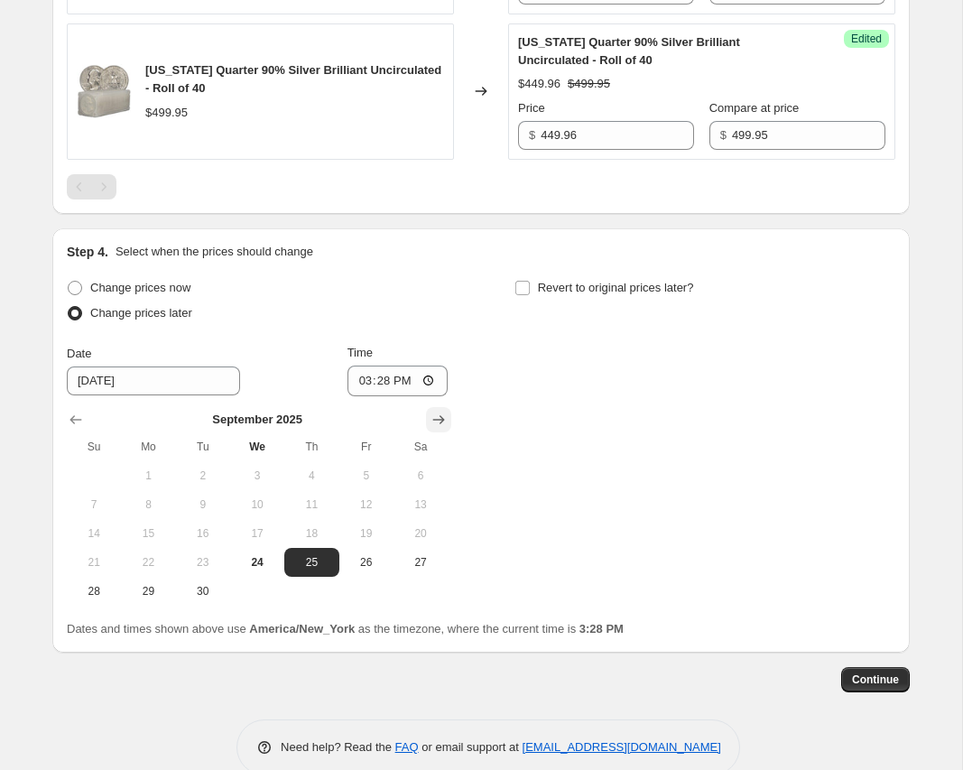
click at [432, 421] on icon "Show next month, October 2025" at bounding box center [438, 420] width 18 height 18
click at [314, 480] on span "2" at bounding box center [311, 475] width 40 height 14
type input "[DATE]"
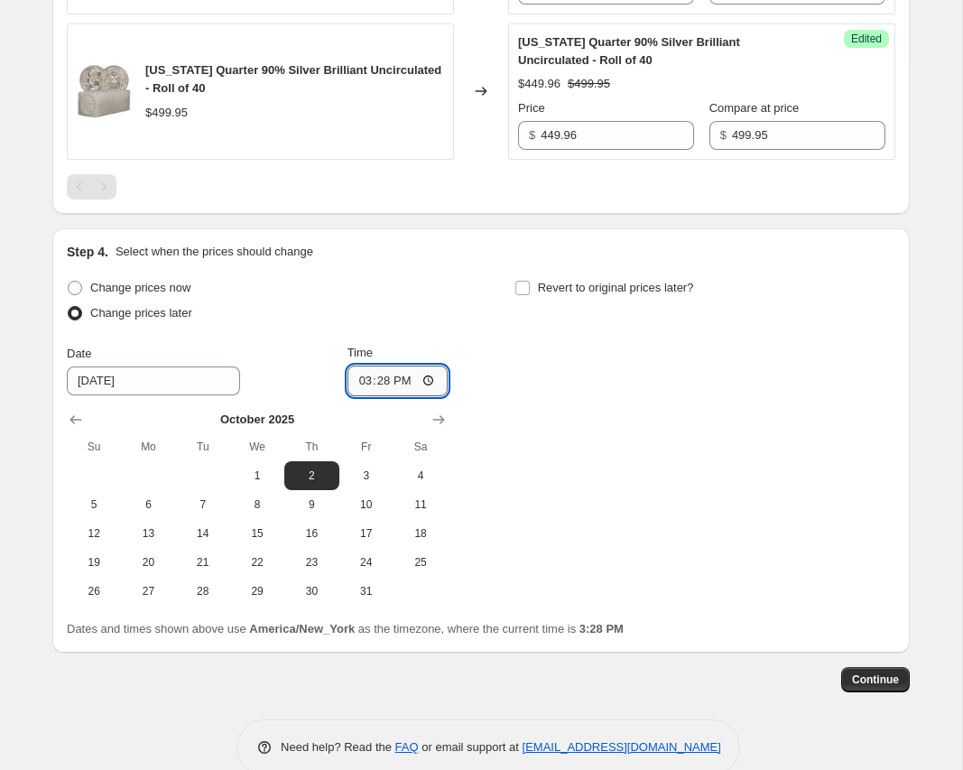
click at [407, 381] on input "15:28" at bounding box center [397, 380] width 101 height 31
click at [366, 379] on input "15:28" at bounding box center [397, 380] width 101 height 31
click at [413, 384] on input "12:28" at bounding box center [397, 380] width 101 height 31
click at [431, 385] on input "12:28" at bounding box center [397, 380] width 101 height 31
click at [415, 382] on input "12:28" at bounding box center [397, 380] width 101 height 31
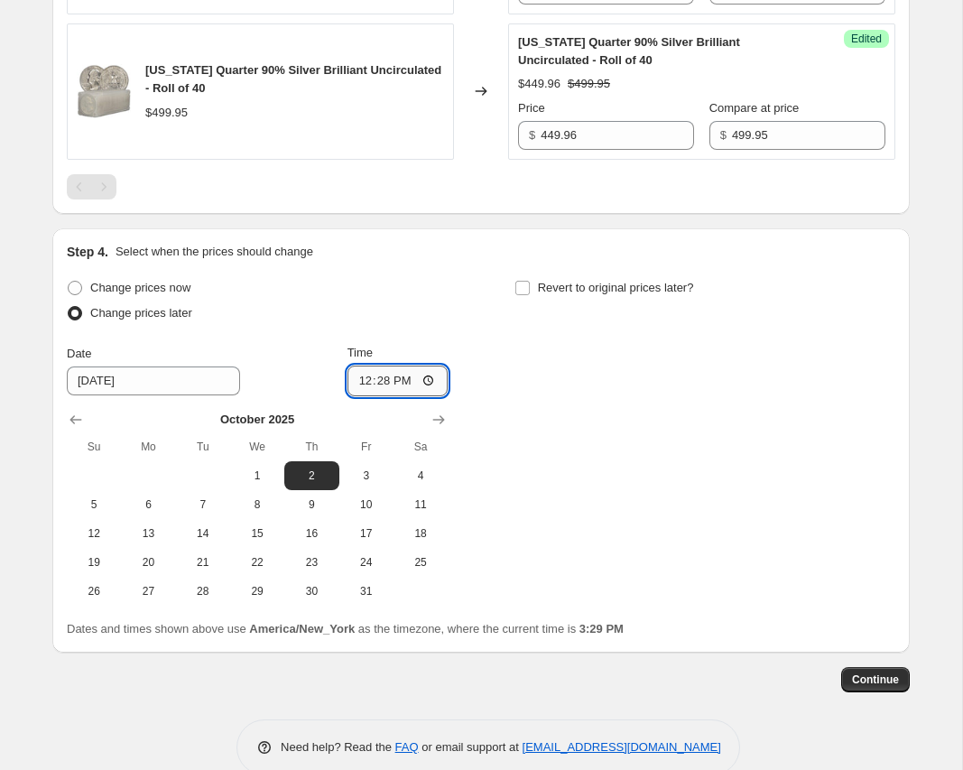
click at [415, 382] on input "12:28" at bounding box center [397, 380] width 101 height 31
type input "00:28"
click at [522, 290] on input "Revert to original prices later?" at bounding box center [522, 288] width 14 height 14
checkbox input "true"
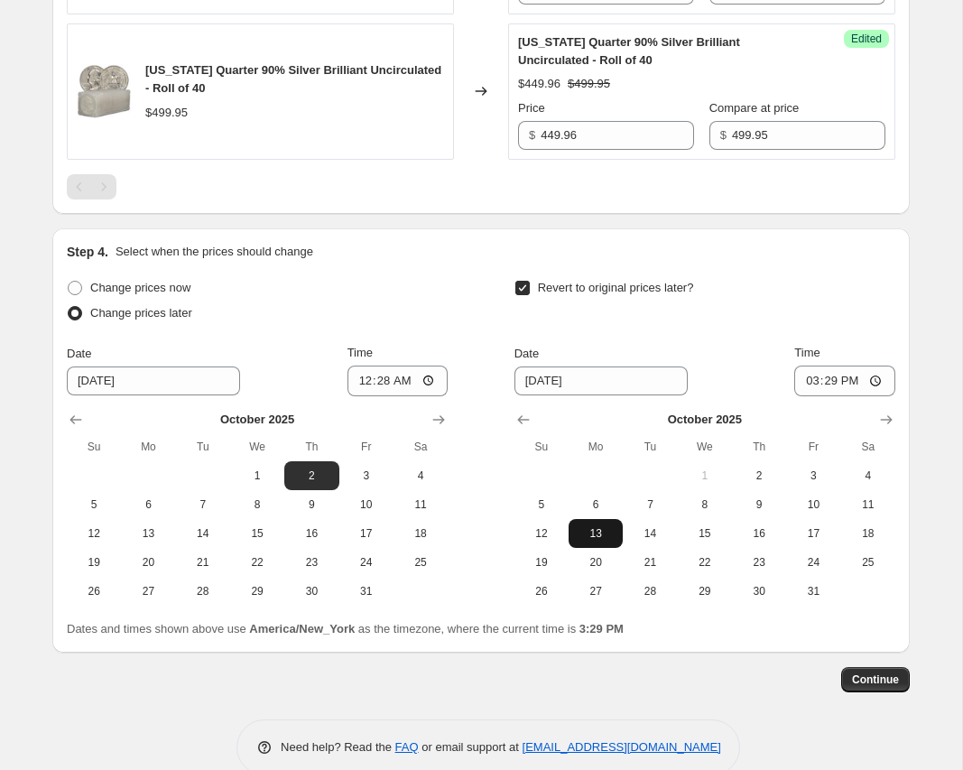
click at [585, 531] on span "13" at bounding box center [596, 533] width 40 height 14
type input "[DATE]"
click at [877, 684] on span "Continue" at bounding box center [875, 679] width 47 height 14
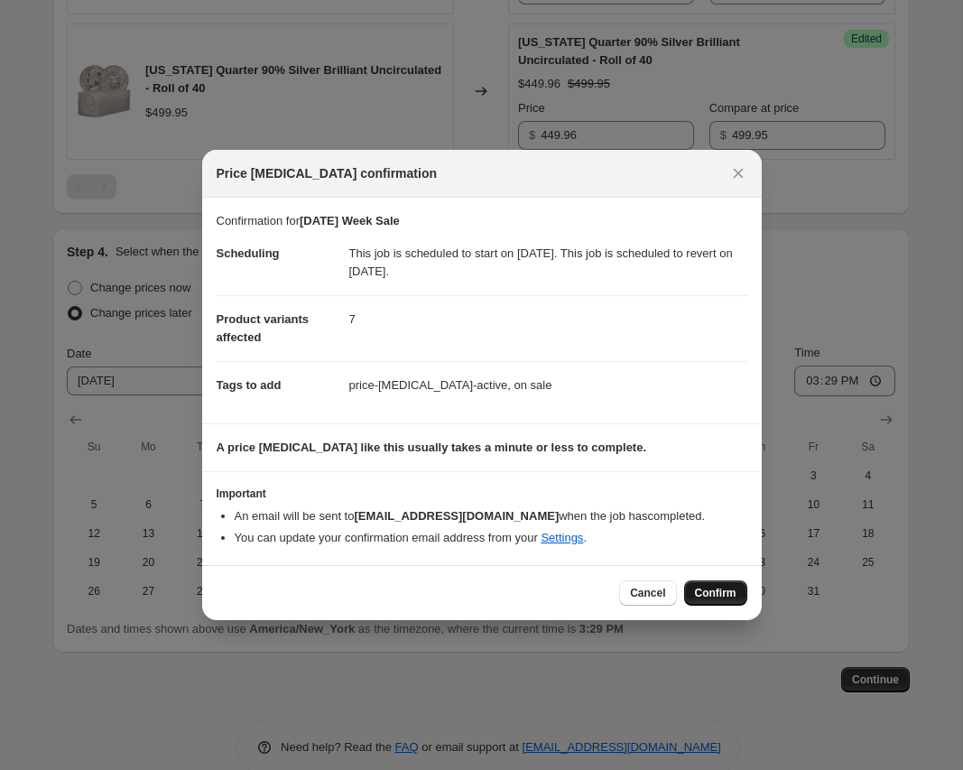
click at [725, 586] on button "Confirm" at bounding box center [715, 592] width 63 height 25
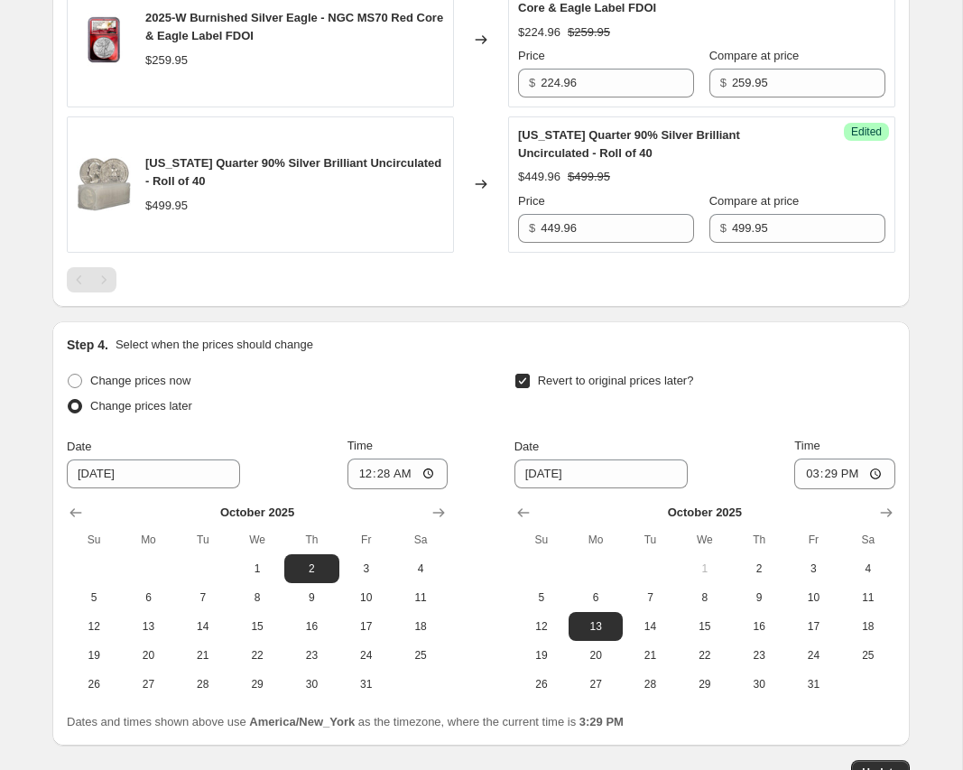
scroll to position [1715, 0]
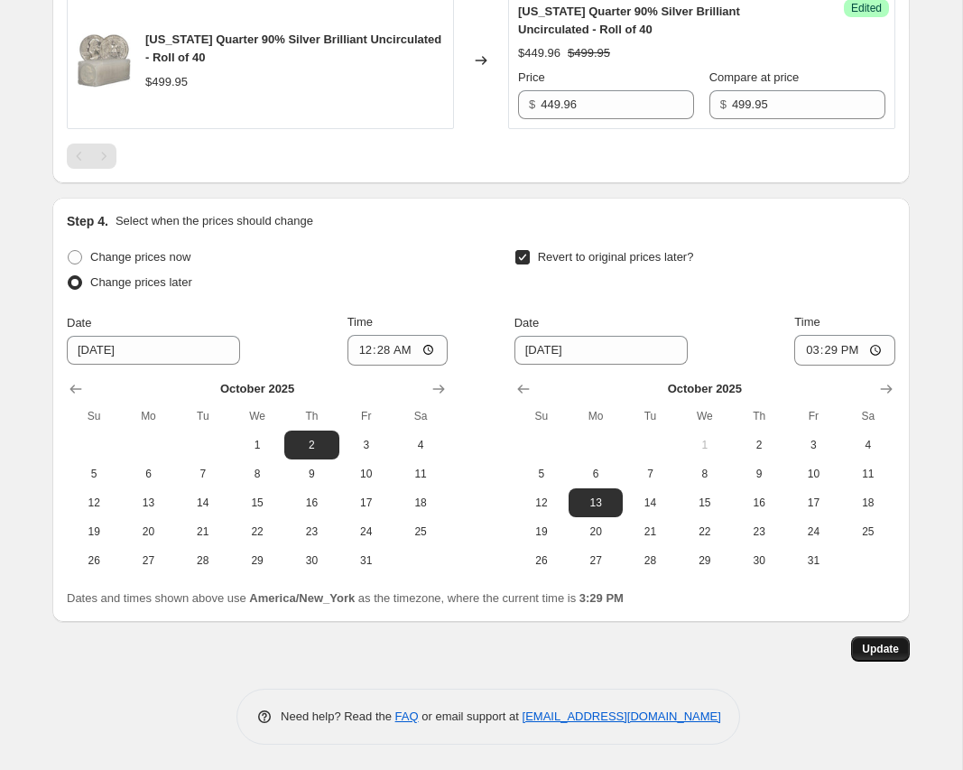
click at [878, 648] on span "Update" at bounding box center [880, 649] width 37 height 14
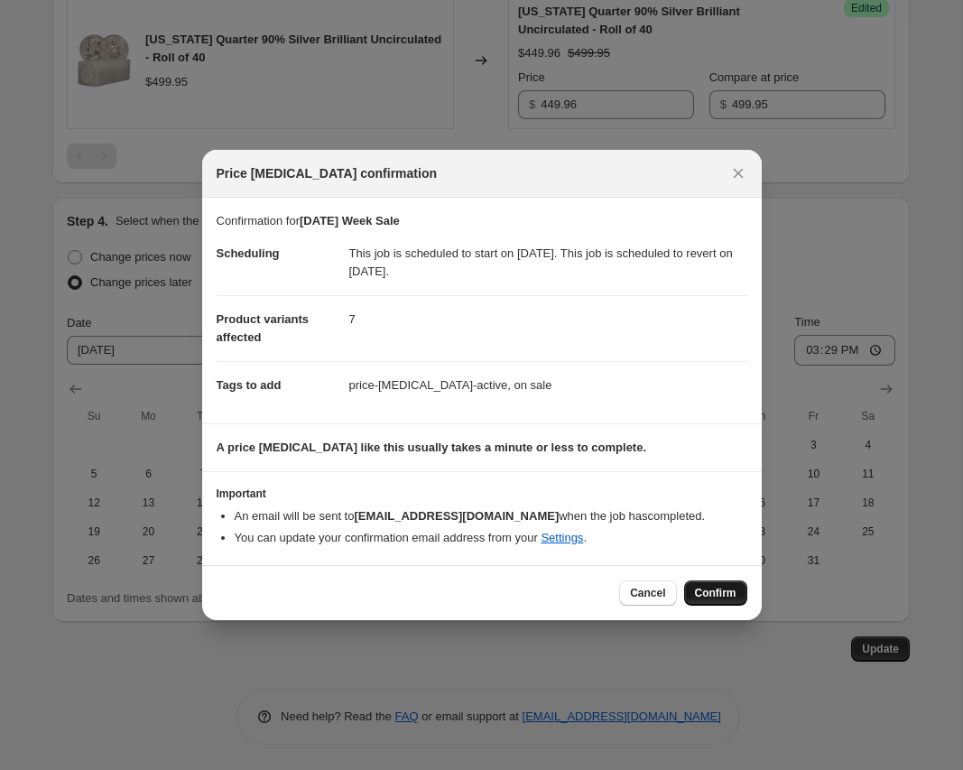
click at [715, 591] on span "Confirm" at bounding box center [716, 593] width 42 height 14
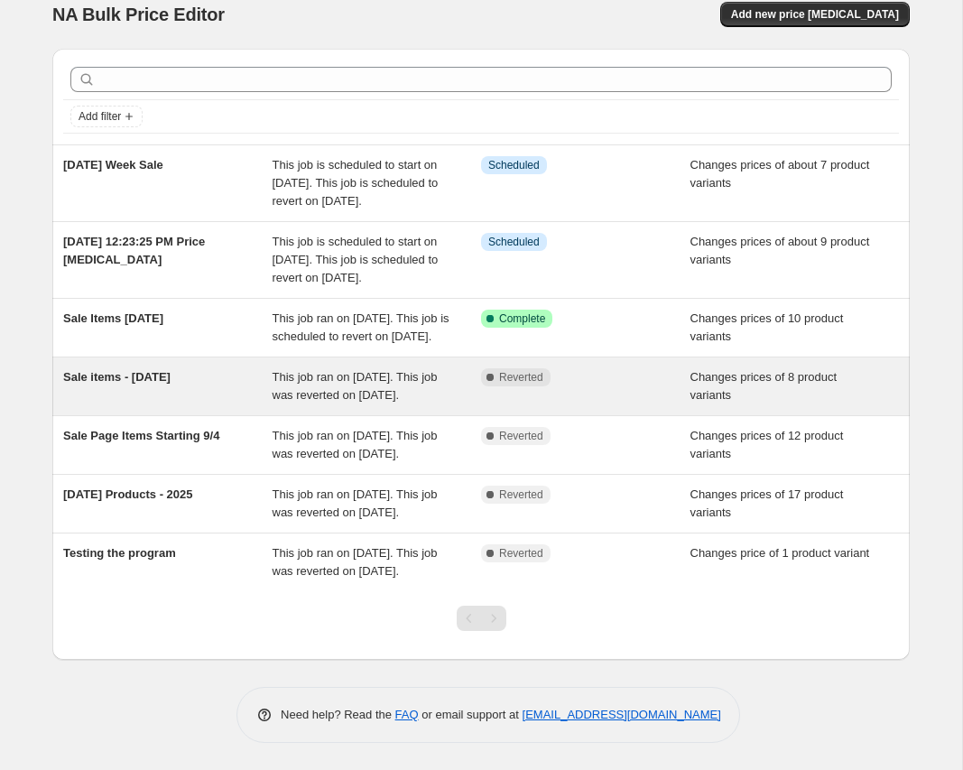
scroll to position [146, 0]
